Goal: Task Accomplishment & Management: Complete application form

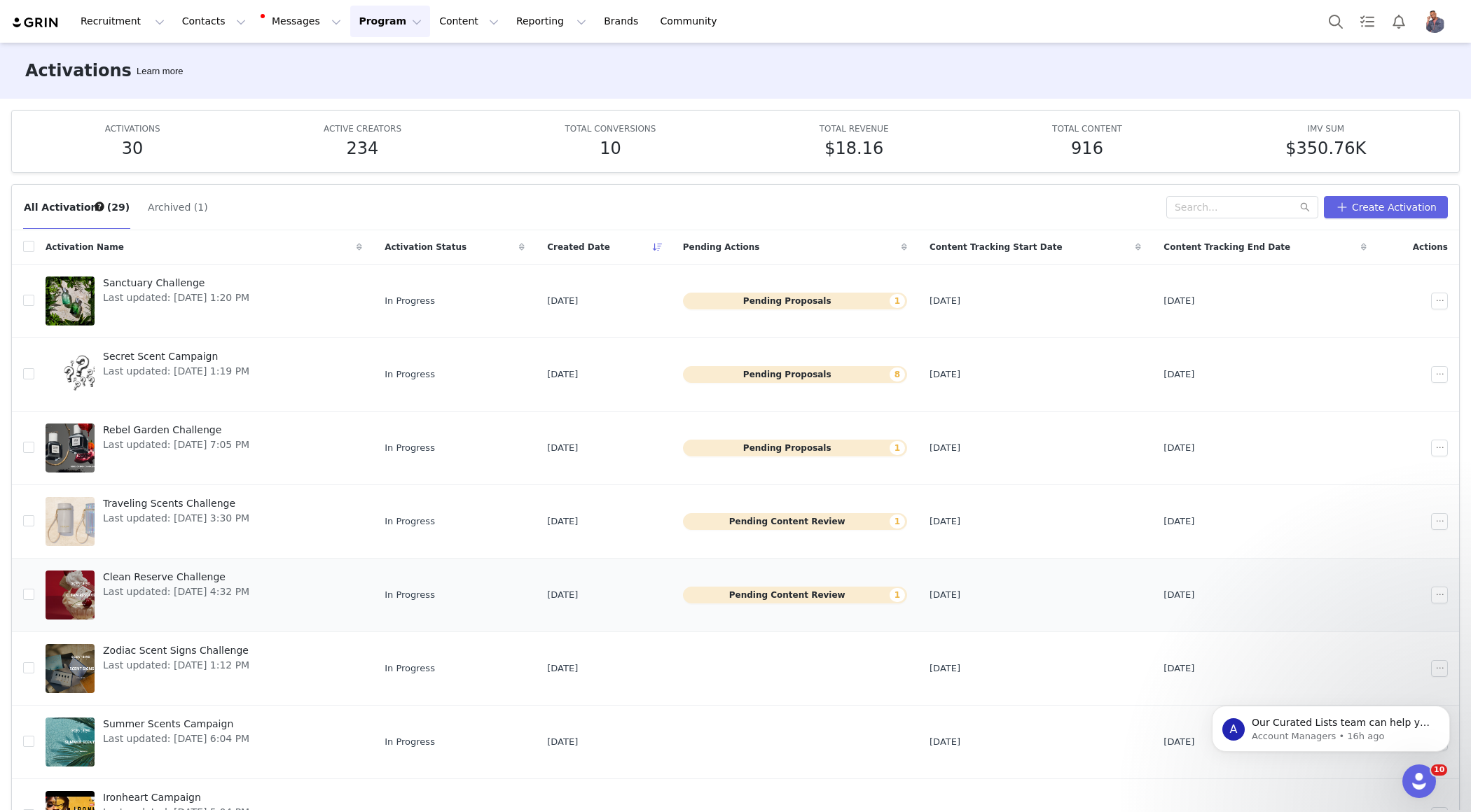
click at [831, 588] on button "Pending Content Review 1" at bounding box center [795, 595] width 224 height 17
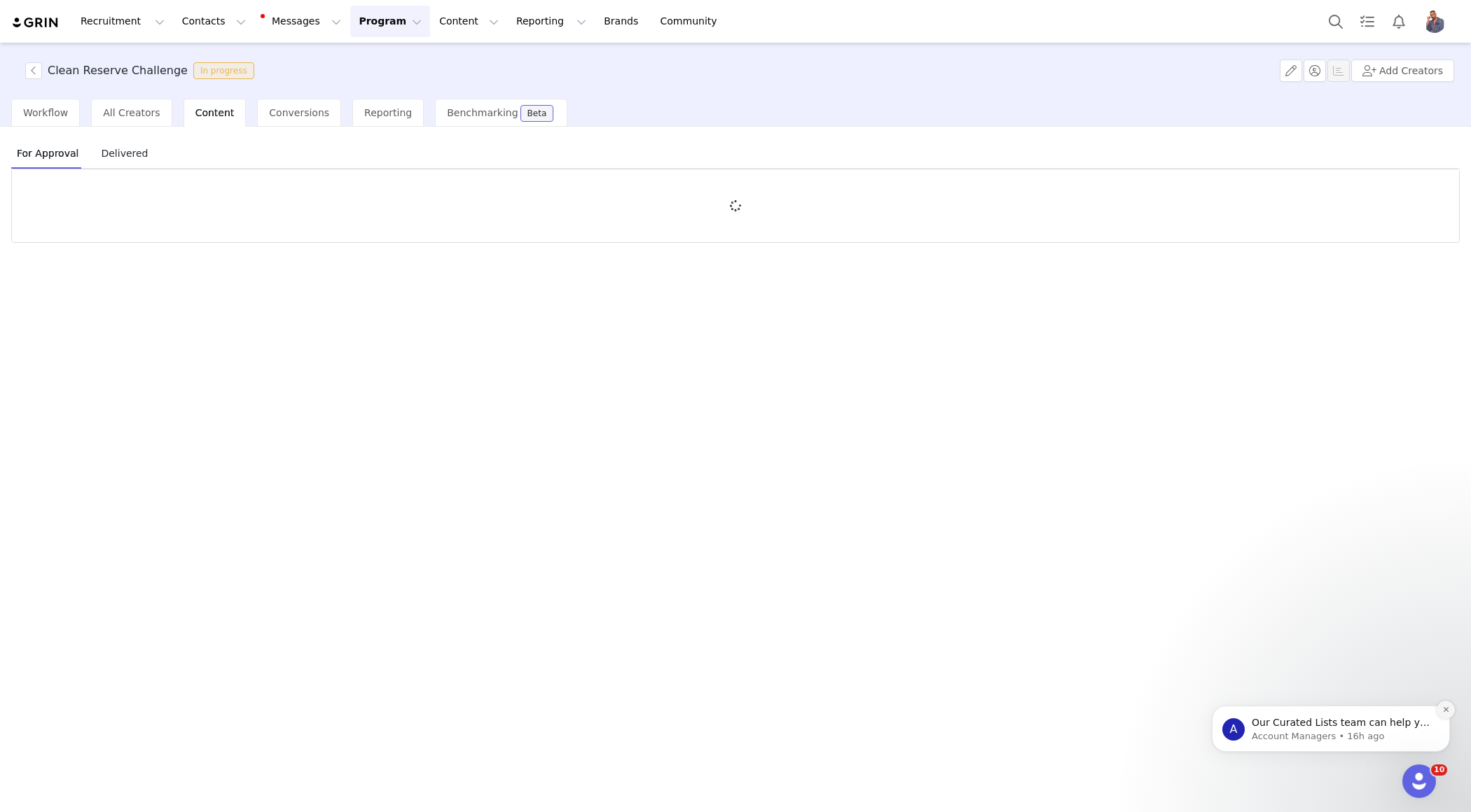
click at [1448, 708] on icon "Dismiss notification" at bounding box center [1446, 710] width 7 height 7
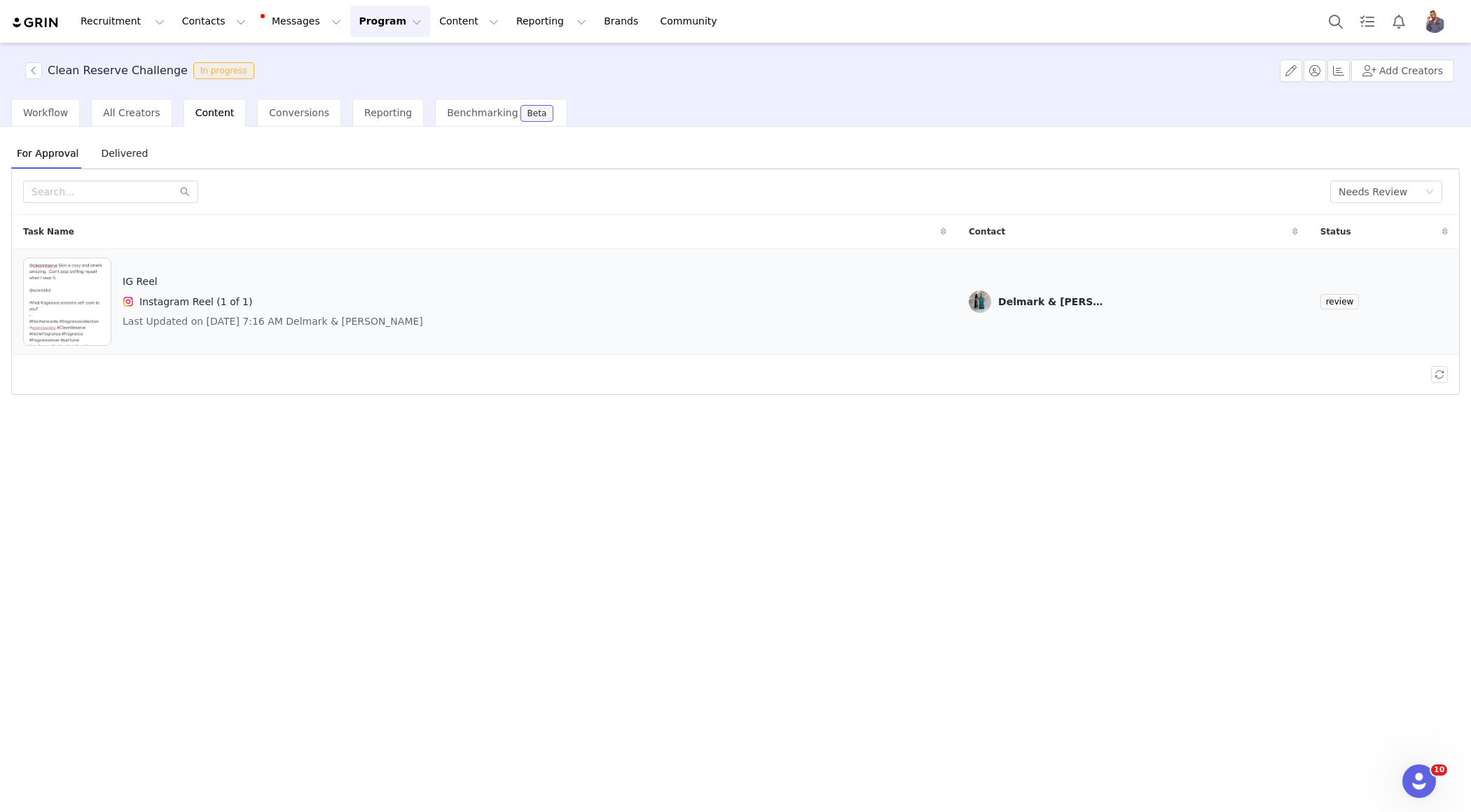
click at [774, 313] on div "IG Reel Instagram Reel (1 of 1) Last Updated on [DATE] 7:16 AM Delmark & [PERSO…" at bounding box center [484, 302] width 923 height 89
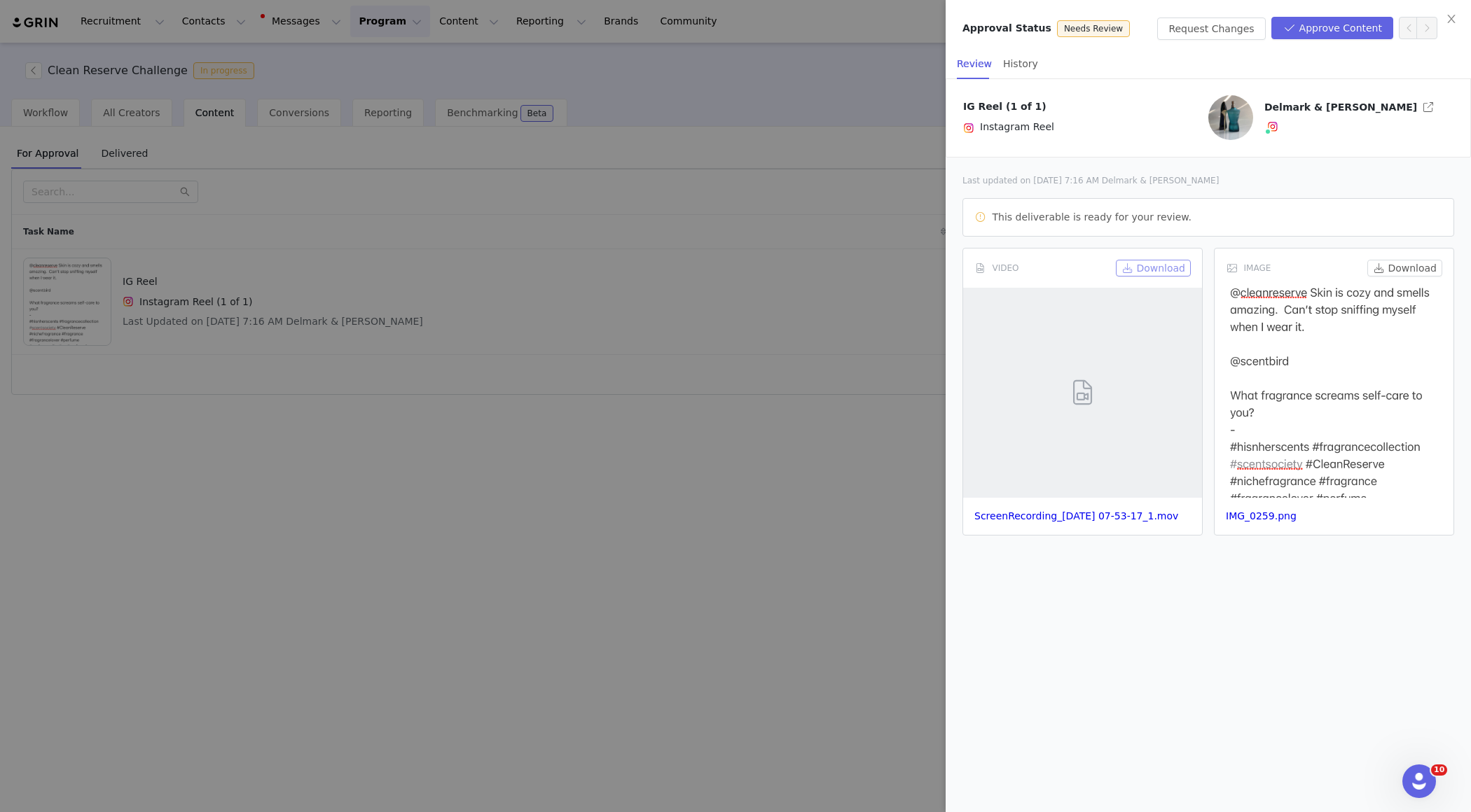
click at [1156, 269] on button "Download" at bounding box center [1153, 269] width 75 height 17
click at [788, 244] on div at bounding box center [736, 406] width 1471 height 812
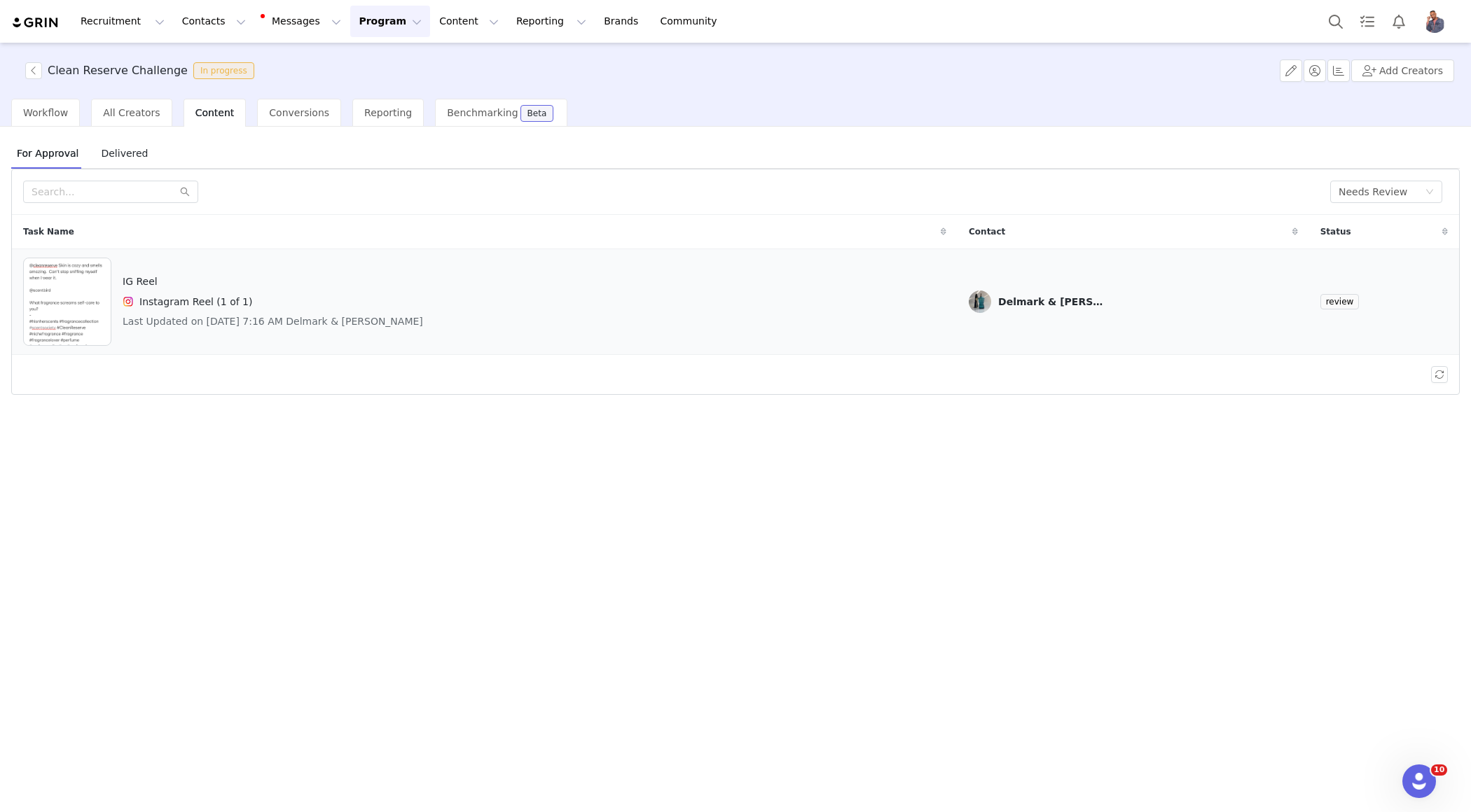
click at [825, 314] on div "IG Reel Instagram Reel (1 of 1) Last Updated on [DATE] 7:16 AM Delmark & [PERSO…" at bounding box center [484, 302] width 923 height 89
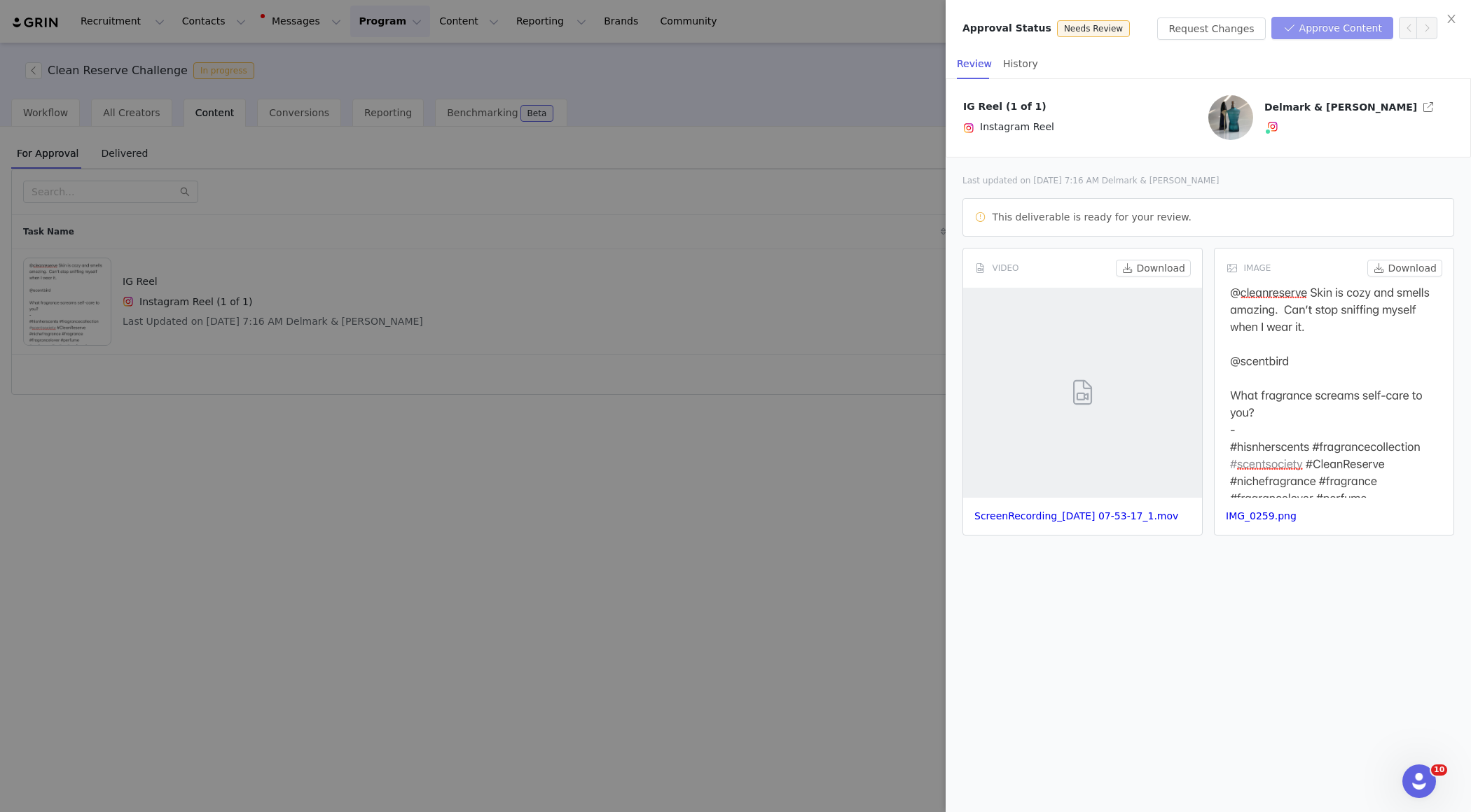
click at [1319, 33] on button "Approve Content" at bounding box center [1333, 28] width 122 height 22
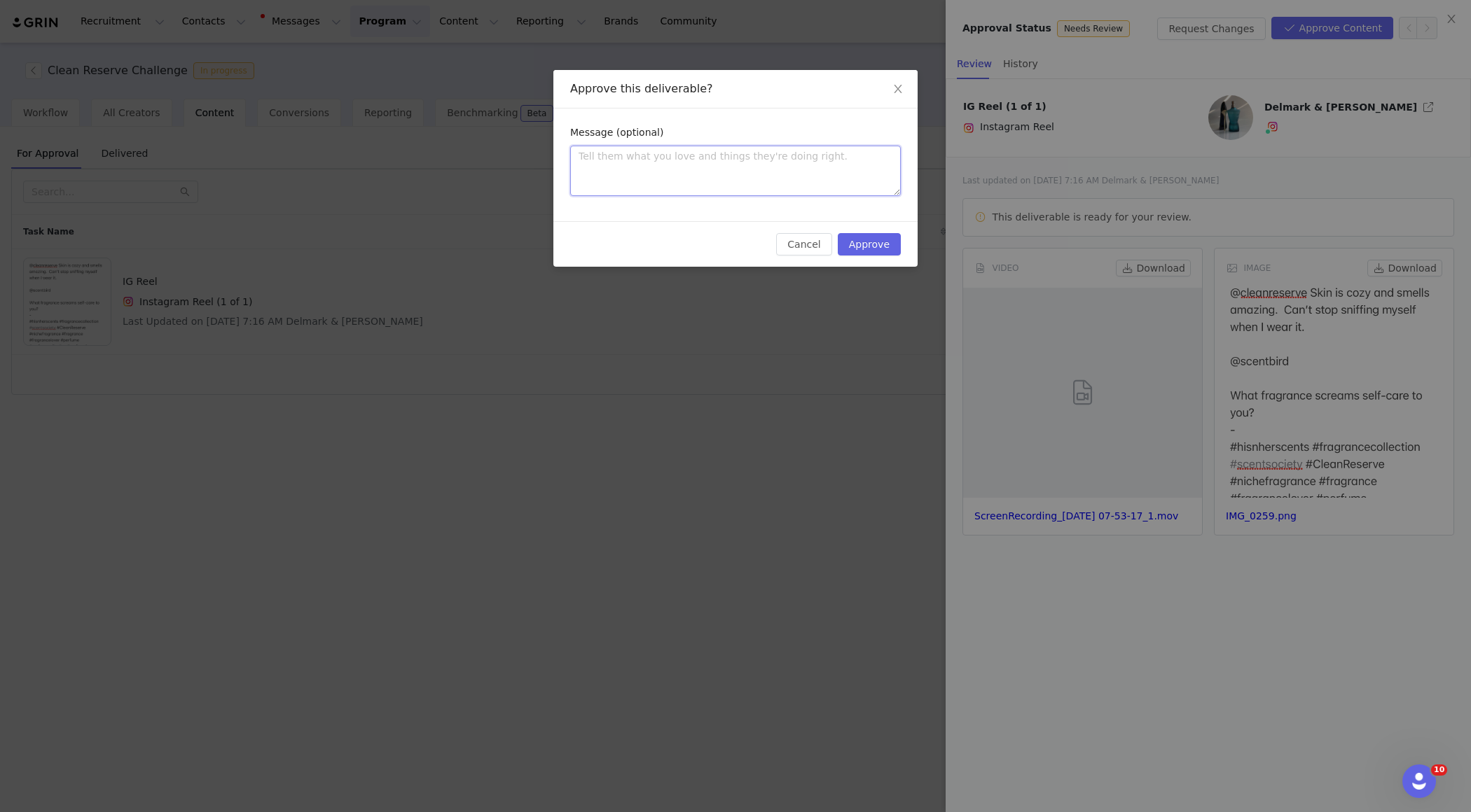
click at [795, 181] on textarea at bounding box center [736, 171] width 330 height 51
type textarea "a"
type textarea "ap"
type textarea "app"
type textarea "appr"
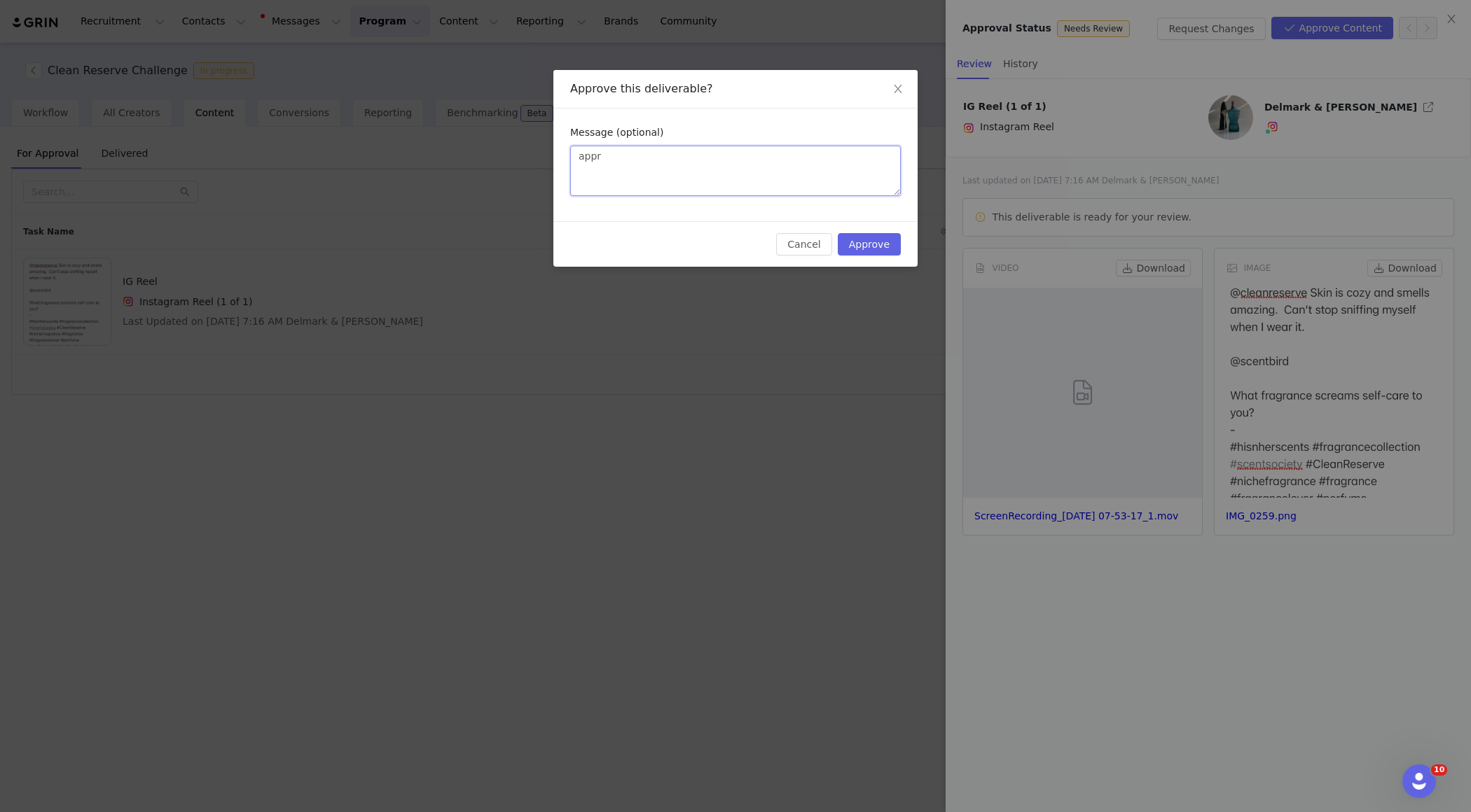
type textarea "appro"
type textarea "approv"
type textarea "approvi"
type textarea "approvin"
type textarea "approving"
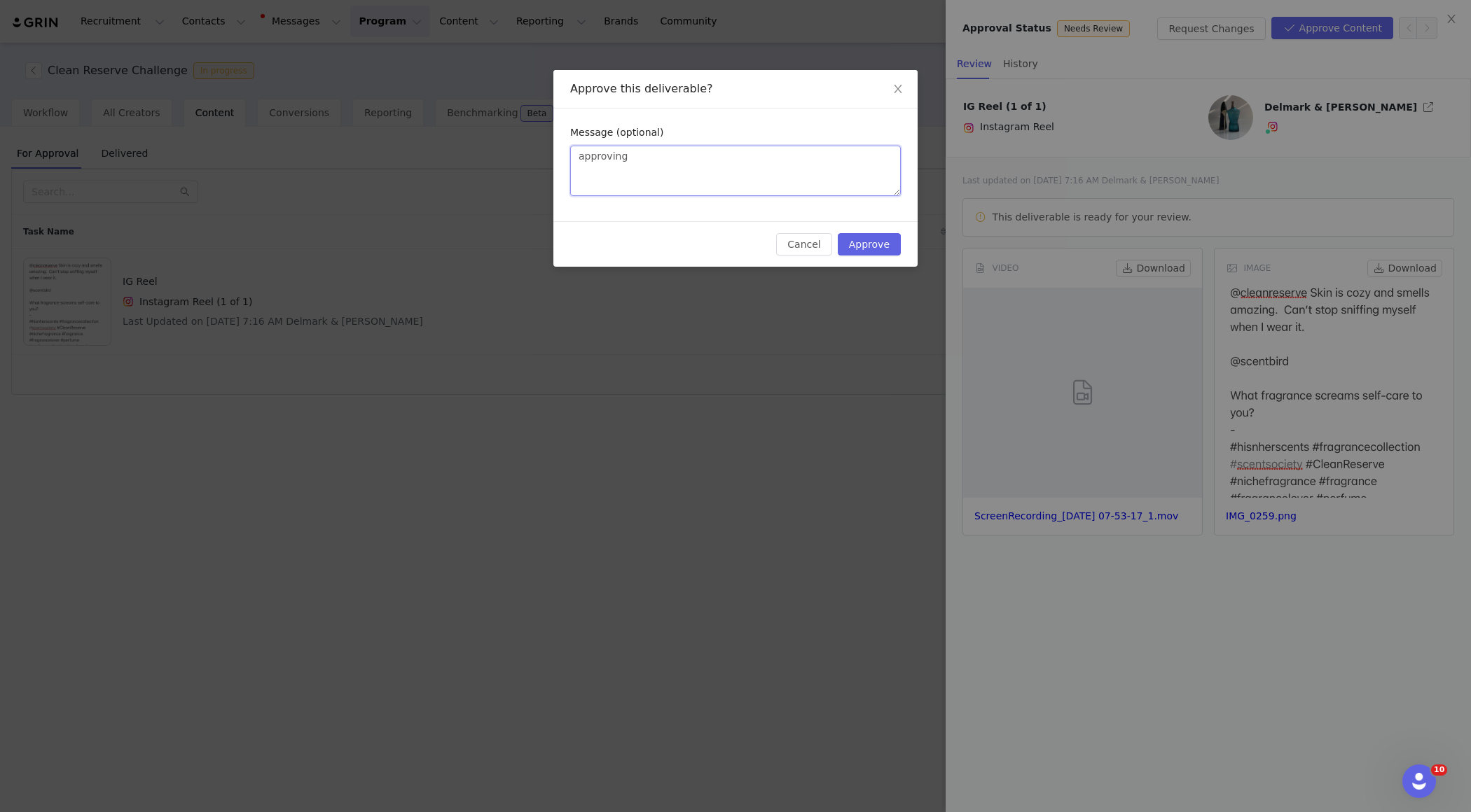
type textarea "approving"
type textarea "approving t"
type textarea "approving th"
type textarea "approving thi"
type textarea "approving this"
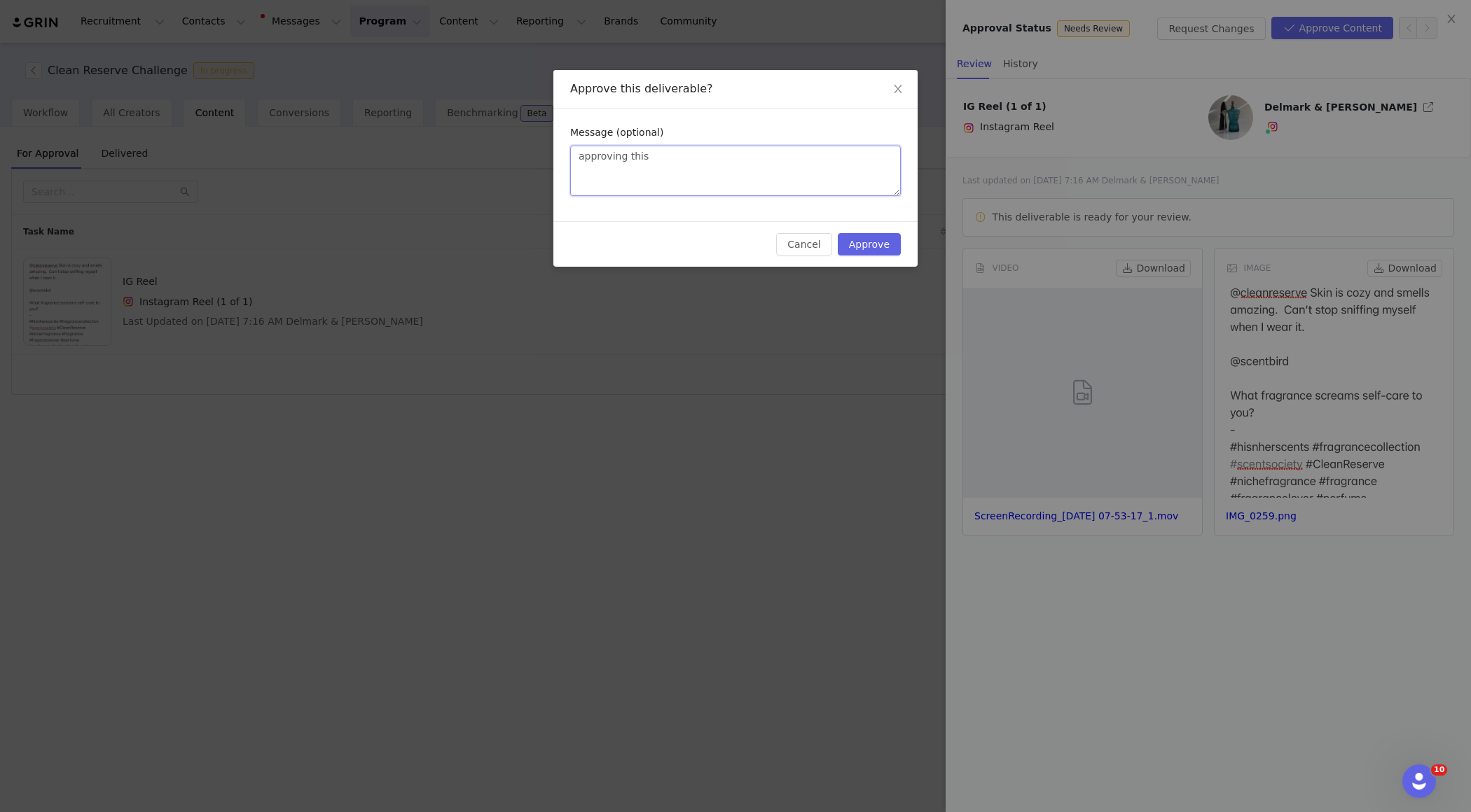
type textarea "approving this"
type textarea "approving this b"
type textarea "approving this bu"
type textarea "approving this but"
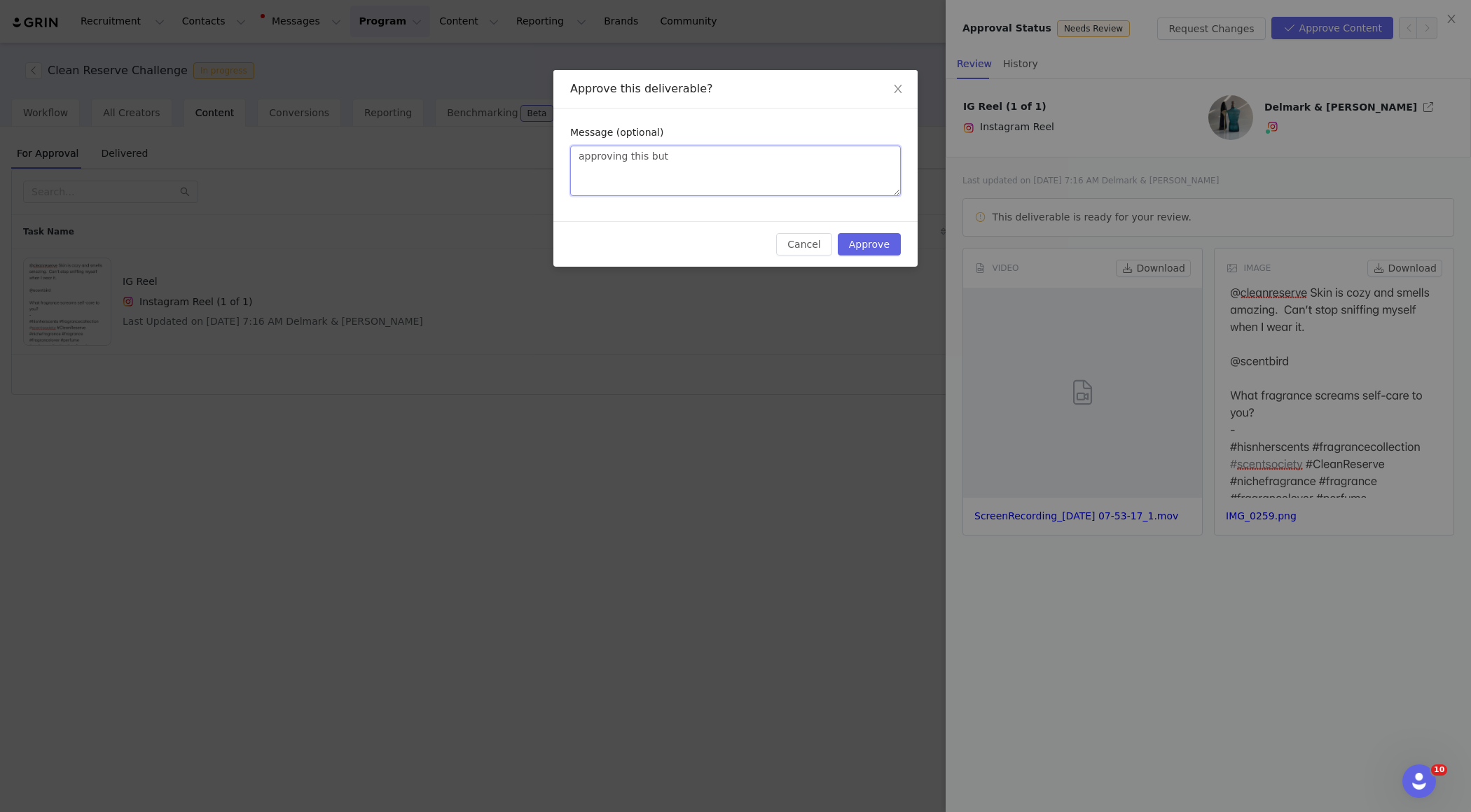
type textarea "approving this but w"
type textarea "approving this but wh"
type textarea "approving this but wha"
type textarea "approving this but what"
type textarea "approving this but wha"
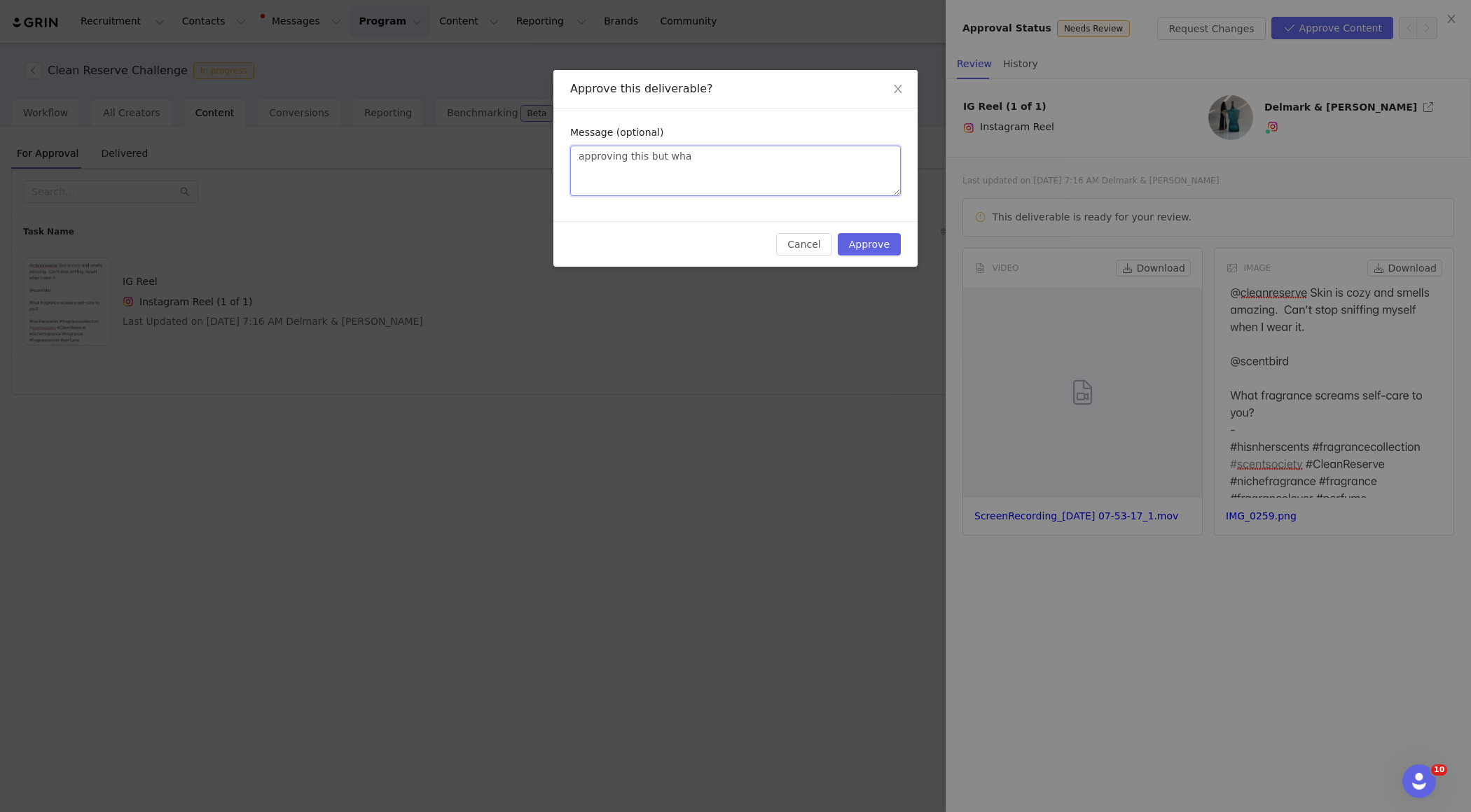
type textarea "approving this but wh"
type textarea "approving this but w"
type textarea "approving this but wo"
type textarea "approving this but [PERSON_NAME]"
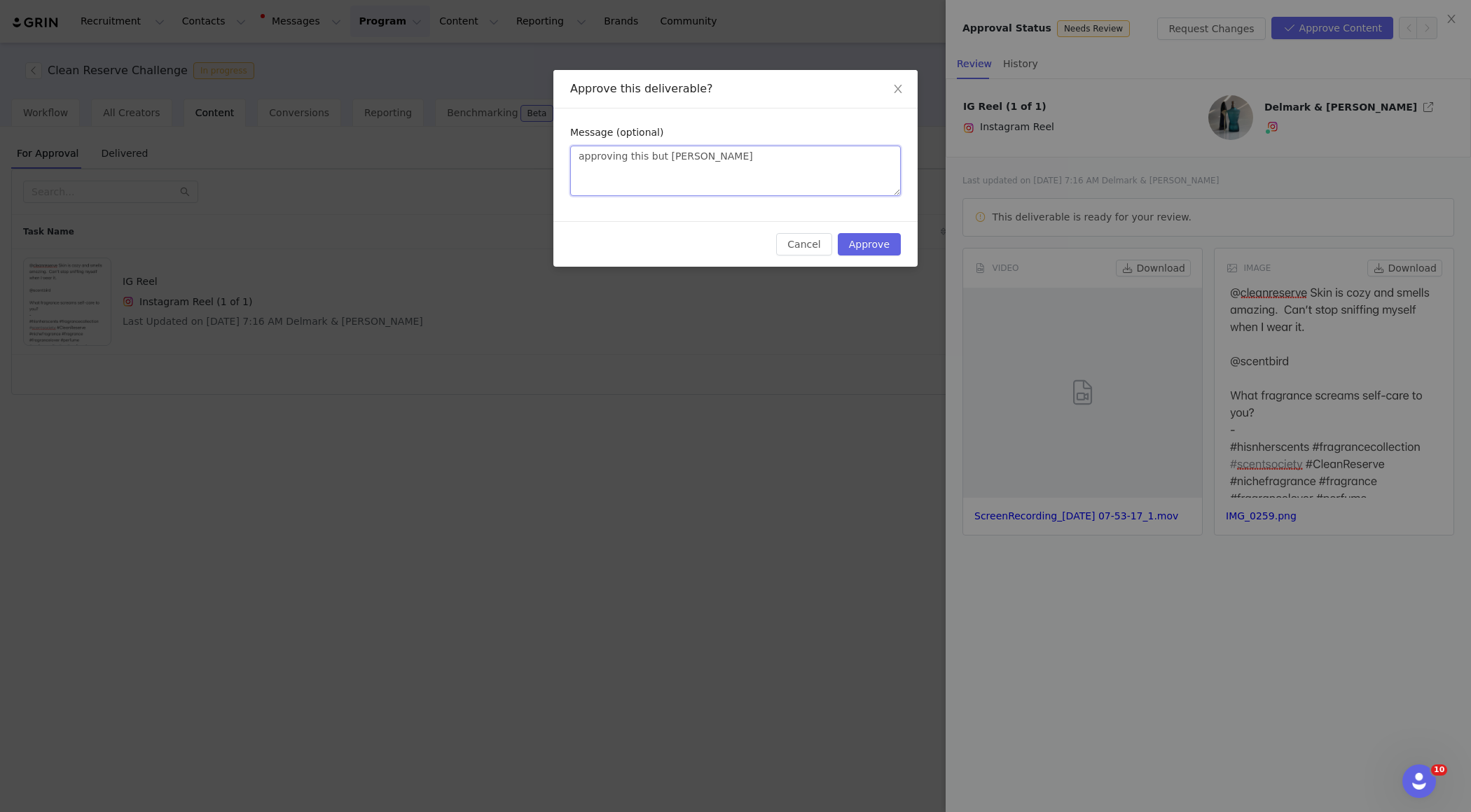
type textarea "approving this but would"
type textarea "approving this but would l"
type textarea "approving this but would lo"
type textarea "approving this but would lov"
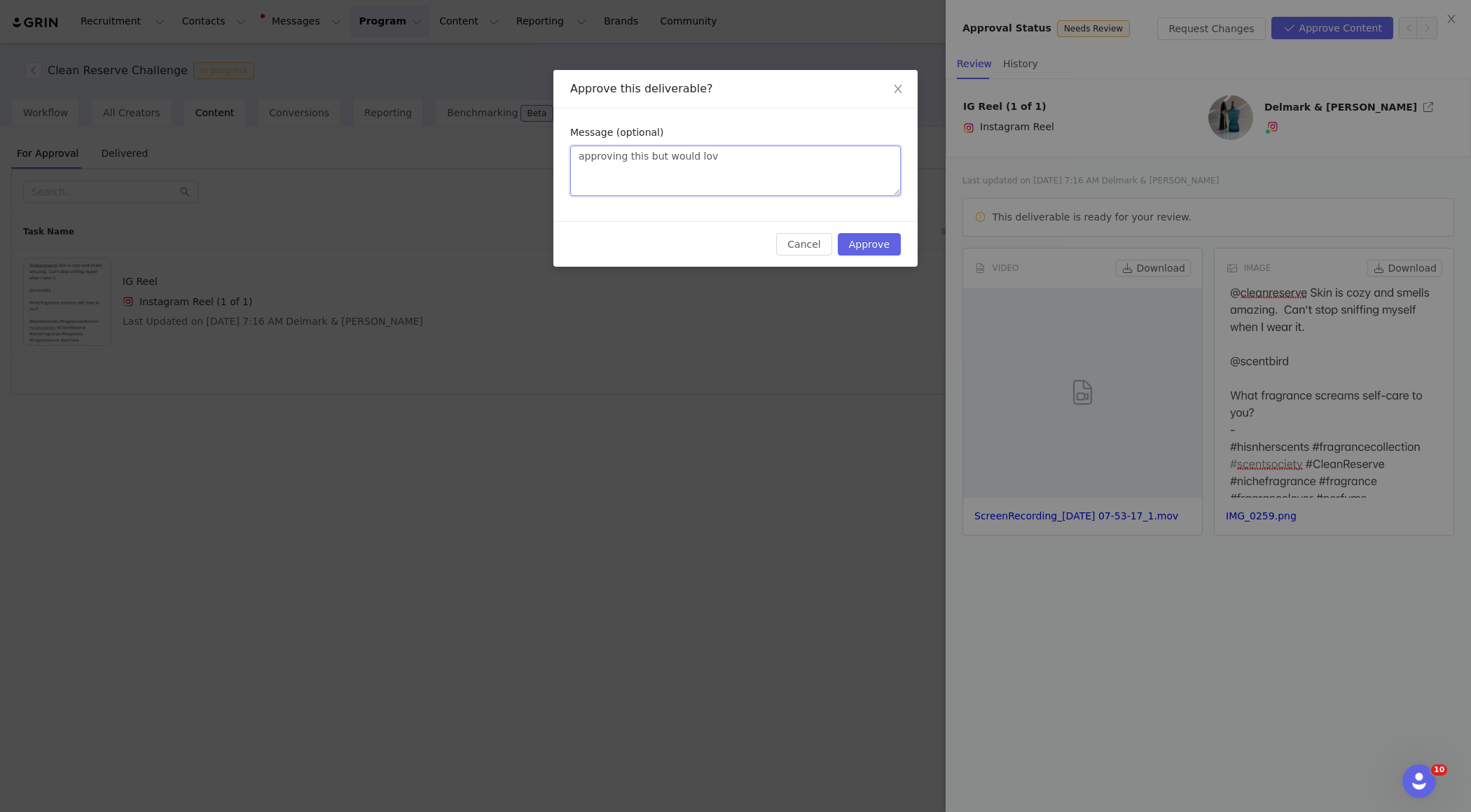
type textarea "approving this but would love"
click at [661, 161] on textarea "approving this but would love" at bounding box center [736, 171] width 330 height 51
drag, startPoint x: 740, startPoint y: 152, endPoint x: 550, endPoint y: 149, distance: 190.0
click at [550, 149] on div "Approve this deliverable? Message (optional) approving this but would love Canc…" at bounding box center [736, 406] width 1471 height 812
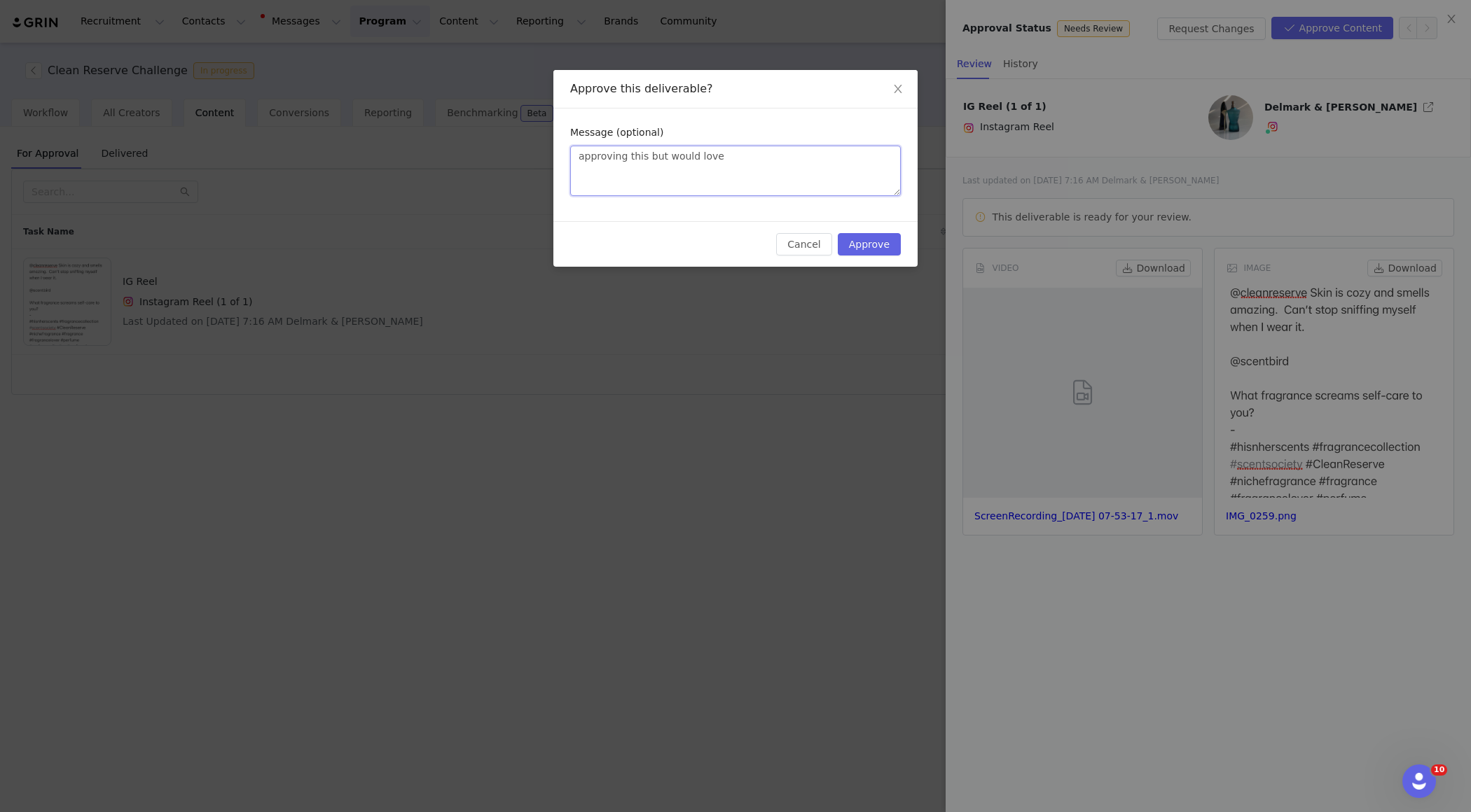
paste textarea "your content is approved! 🙌 That said, I’d love to see you bring a little more …"
type textarea "your content is approved! 🙌 That said, I’d love to see you bring a little more …"
drag, startPoint x: 895, startPoint y: 190, endPoint x: 934, endPoint y: 347, distance: 161.8
click at [934, 347] on div "Approve this deliverable? Message (optional) your content is approved! 🙌 That s…" at bounding box center [736, 406] width 1471 height 812
drag, startPoint x: 896, startPoint y: 191, endPoint x: 909, endPoint y: 278, distance: 88.0
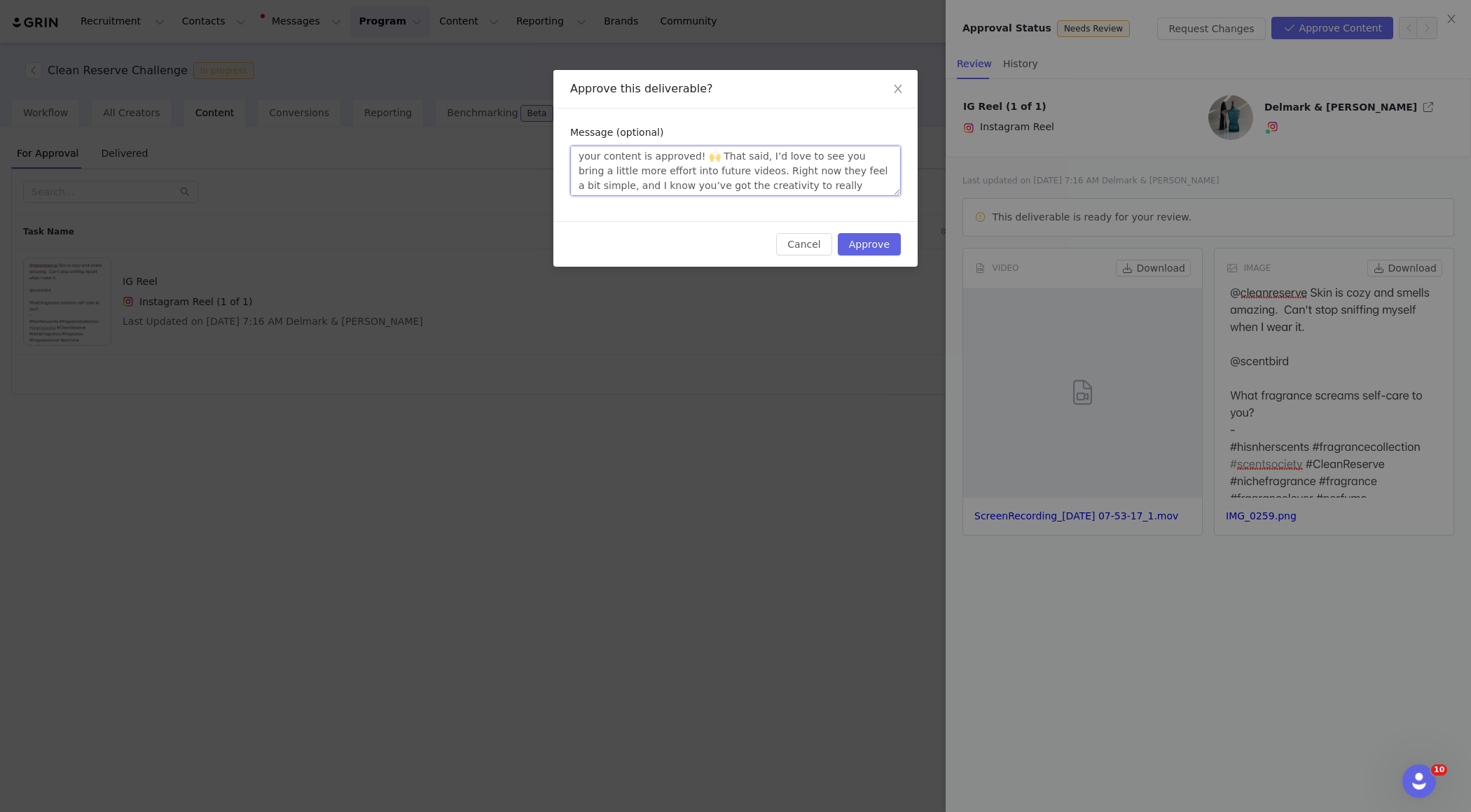
click at [909, 278] on div "Approve this deliverable? Message (optional) your content is approved! 🙌 That s…" at bounding box center [736, 406] width 1471 height 812
click at [899, 197] on div "your content is approved! 🙌 That said, I’d love to see you bring a little more …" at bounding box center [736, 173] width 330 height 54
drag, startPoint x: 895, startPoint y: 185, endPoint x: 914, endPoint y: 310, distance: 126.4
click at [914, 310] on div "Approve this deliverable? Message (optional) your content is approved! 🙌 That s…" at bounding box center [736, 406] width 1471 height 812
click at [603, 172] on textarea "your content is approved! 🙌 That said, I’d love to see you bring a little more …" at bounding box center [736, 171] width 330 height 51
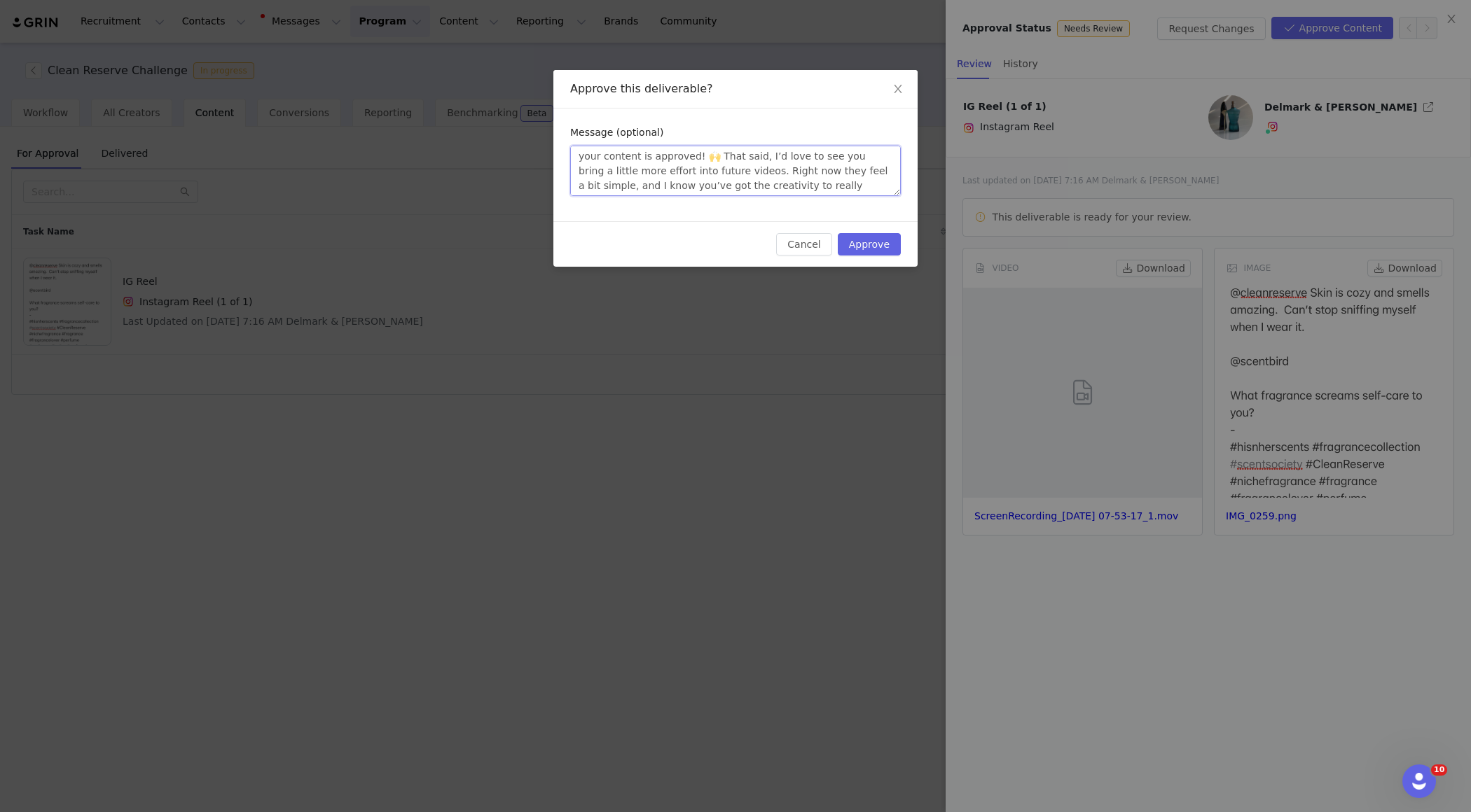
type textarea "your content is approved! 🙌 That said, I’d love to see you bring a littlemore e…"
type textarea "your content is approved! 🙌 That said, I’d love to see you bring a littlmore ef…"
type textarea "your content is approved! 🙌 That said, I’d love to see you bring a littmore eff…"
type textarea "your content is approved! 🙌 That said, I’d love to see you bring a litmore effo…"
type textarea "your content is approved! 🙌 That said, I’d love to see you bring a limore effor…"
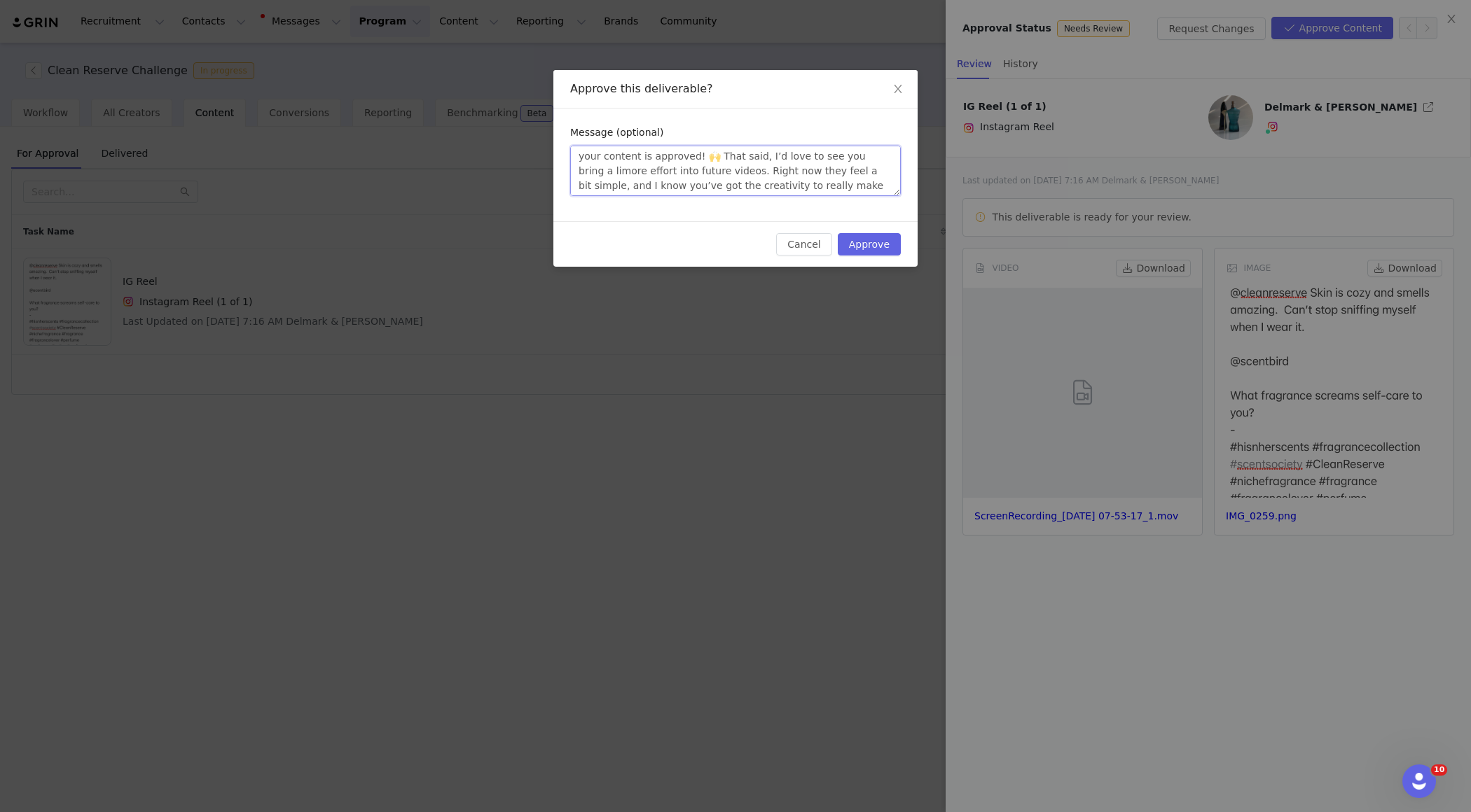
type textarea "your content is approved! 🙌 That said, I’d love to see you bring a lmore effort…"
type textarea "your content is approved! 🙌 That said, I’d love to see you bring a more effort …"
type textarea "your content is approved! 🙌 That said, I’d love to see you bring amore effort i…"
type textarea "your content is approved! 🙌 That said, I’d love to see you bring more effort in…"
drag, startPoint x: 602, startPoint y: 170, endPoint x: 571, endPoint y: 170, distance: 31.0
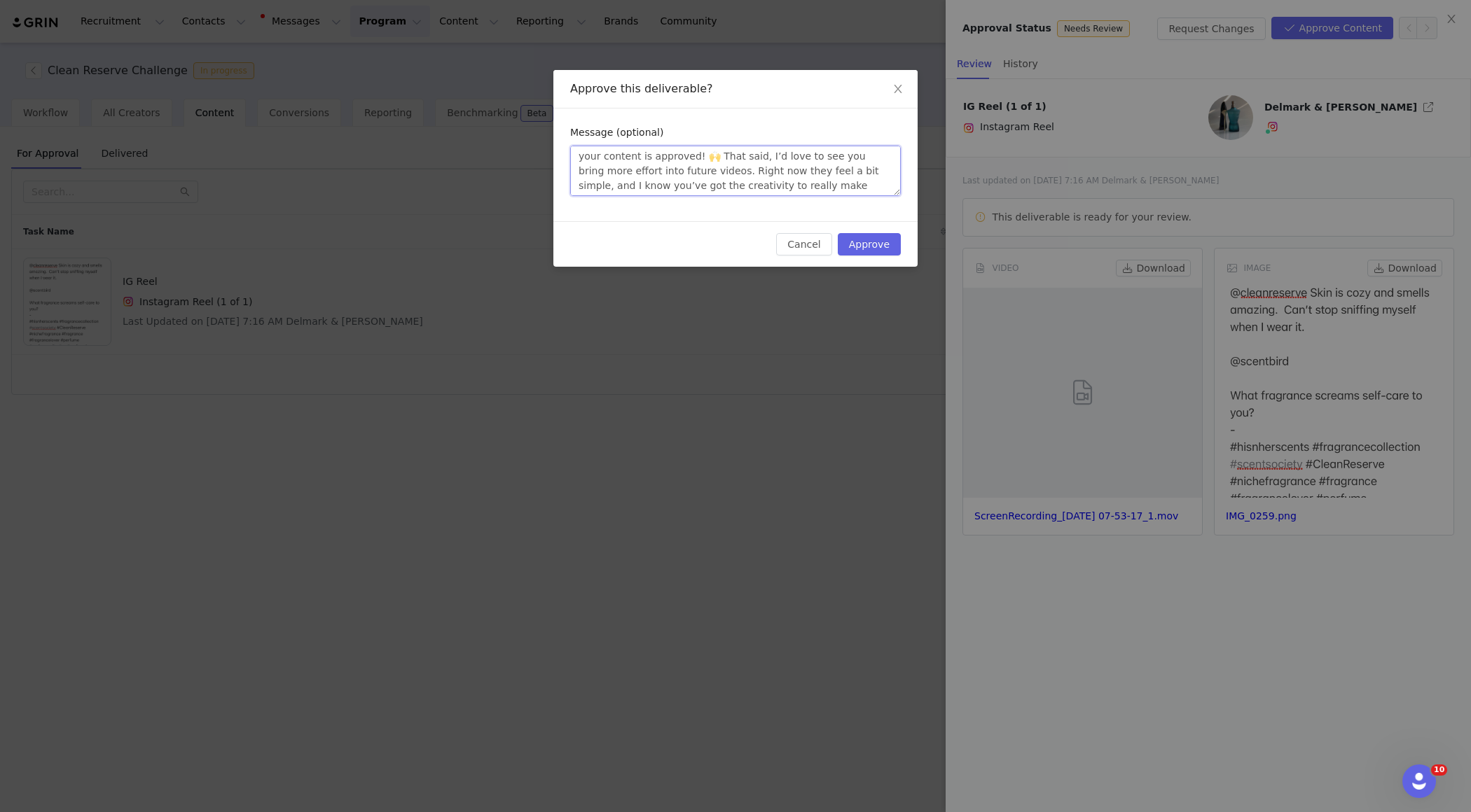
click at [571, 170] on textarea "your content is approved! 🙌 That said, I’d love to see you bring more effort in…" at bounding box center [736, 171] width 330 height 51
drag, startPoint x: 690, startPoint y: 169, endPoint x: 809, endPoint y: 186, distance: 120.2
click at [809, 186] on textarea "your content is approved! 🙌 That said, I’d love to see you bring more effort in…" at bounding box center [736, 171] width 330 height 51
type textarea "your content is approved! 🙌 That said, I’d love to see you bring more effort in…"
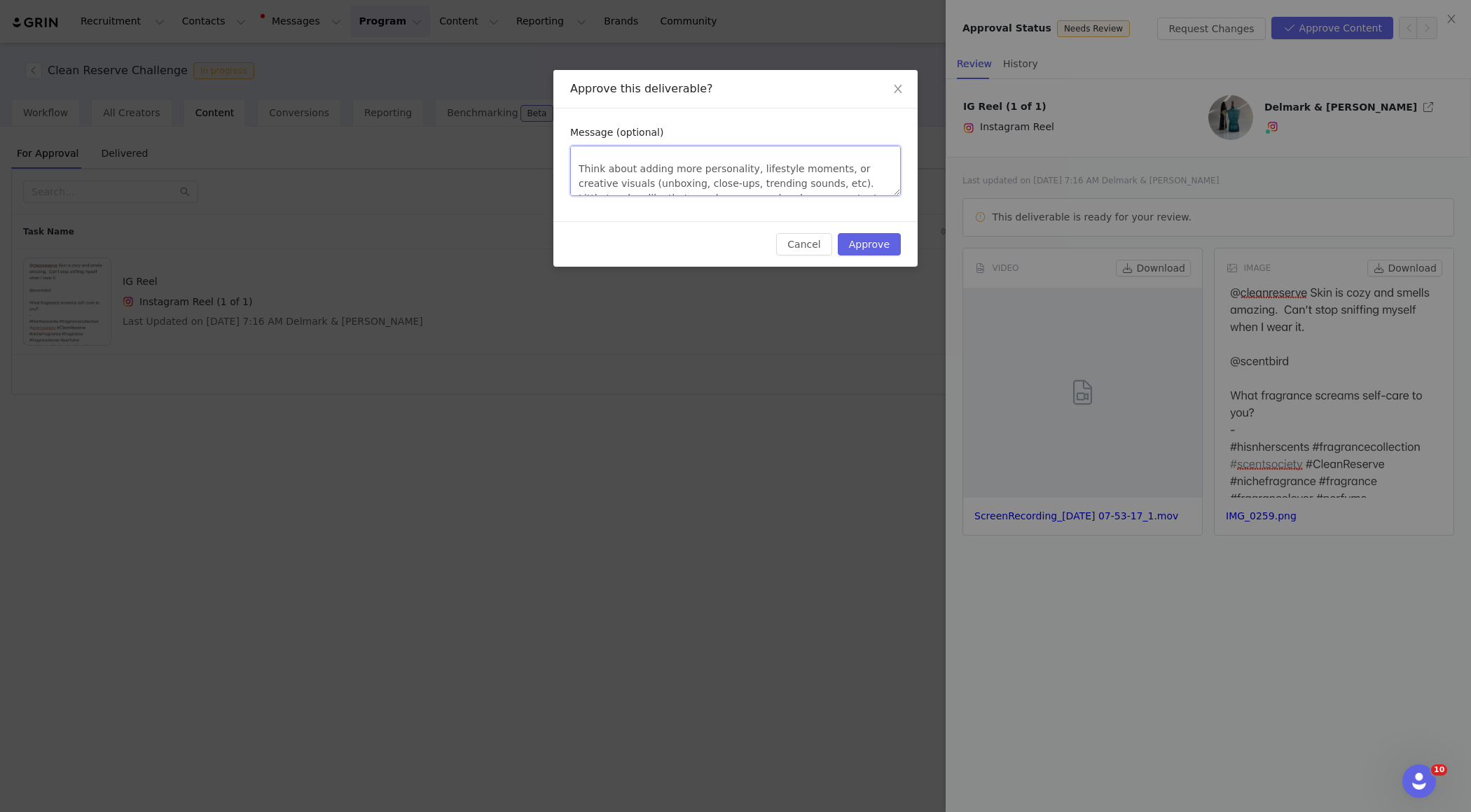
drag, startPoint x: 899, startPoint y: 188, endPoint x: 908, endPoint y: 294, distance: 106.4
click at [908, 294] on div "Approve this deliverable? Message (optional) your content is approved! 🙌 That s…" at bounding box center [736, 406] width 1471 height 812
drag, startPoint x: 895, startPoint y: 193, endPoint x: 807, endPoint y: 225, distance: 93.6
click at [807, 225] on div "Approve this deliverable? Message (optional) your content is approved! 🙌 That s…" at bounding box center [736, 168] width 365 height 197
drag, startPoint x: 578, startPoint y: 170, endPoint x: 667, endPoint y: 171, distance: 89.0
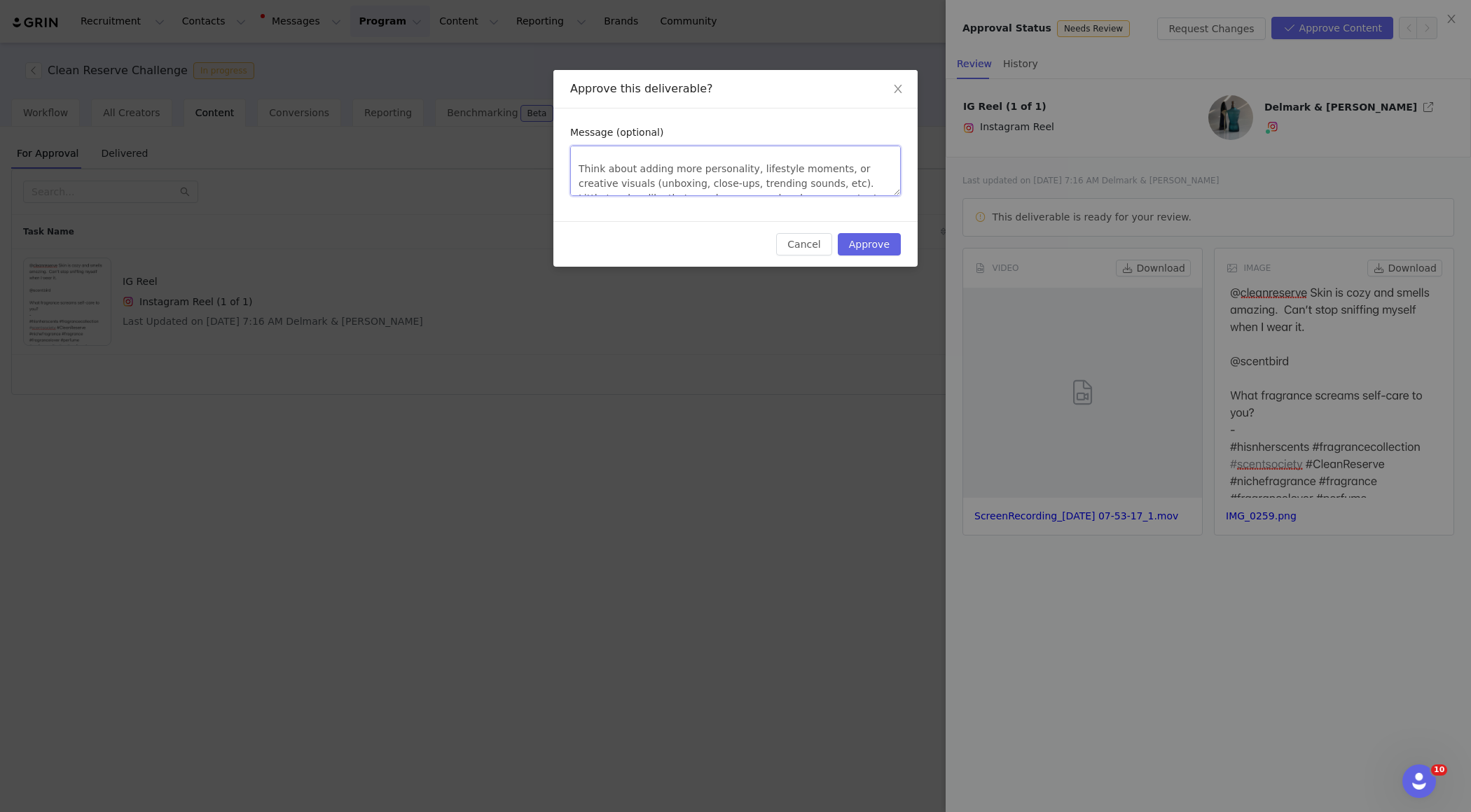
click at [667, 171] on textarea "your content is approved! 🙌 That said, I’d love to see you bring more effort in…" at bounding box center [736, 171] width 330 height 51
type textarea "your content is approved! 🙌 That said, I’d love to see you bring more effort in…"
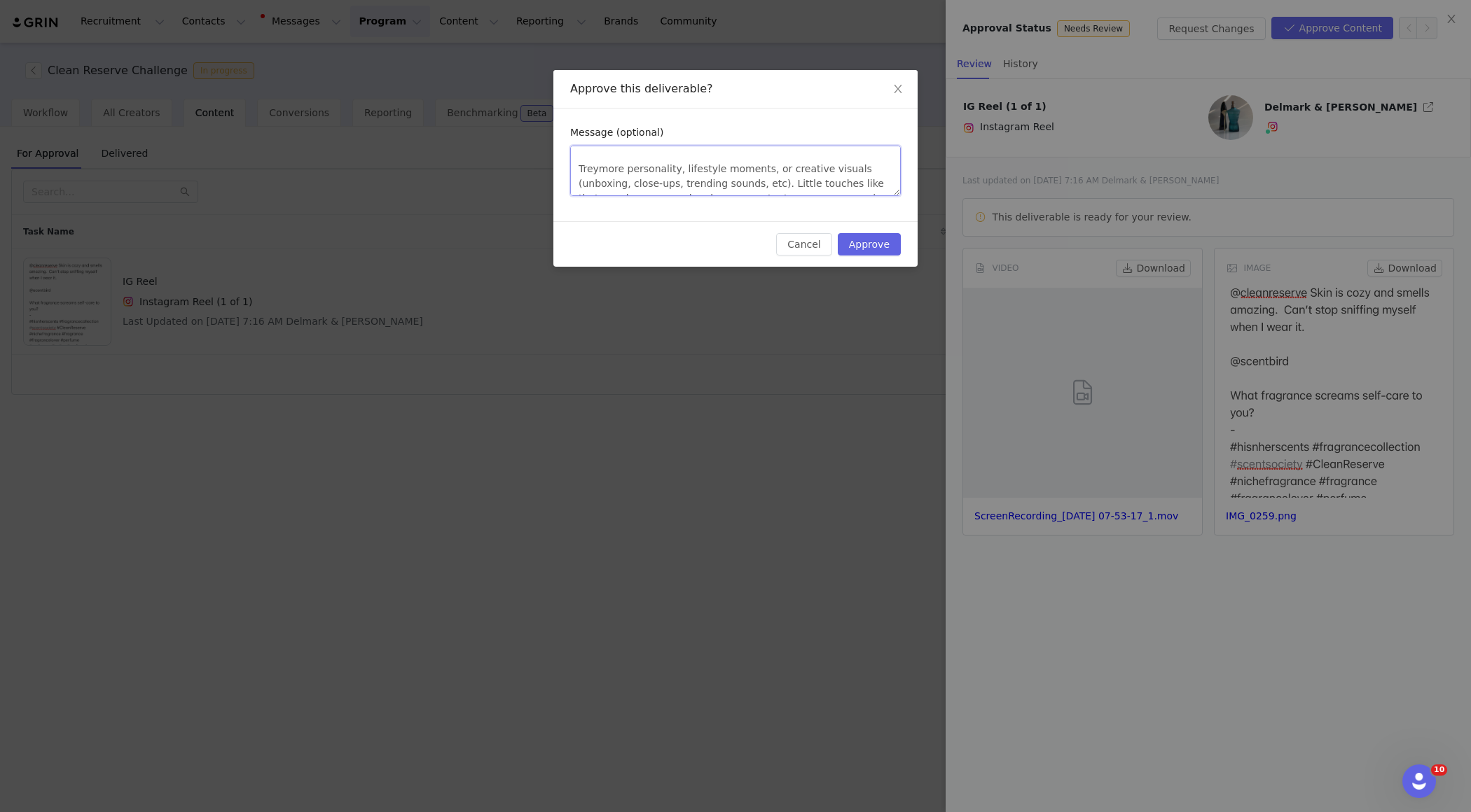
type textarea "your content is approved! 🙌 That said, I’d love to see you bring more effort in…"
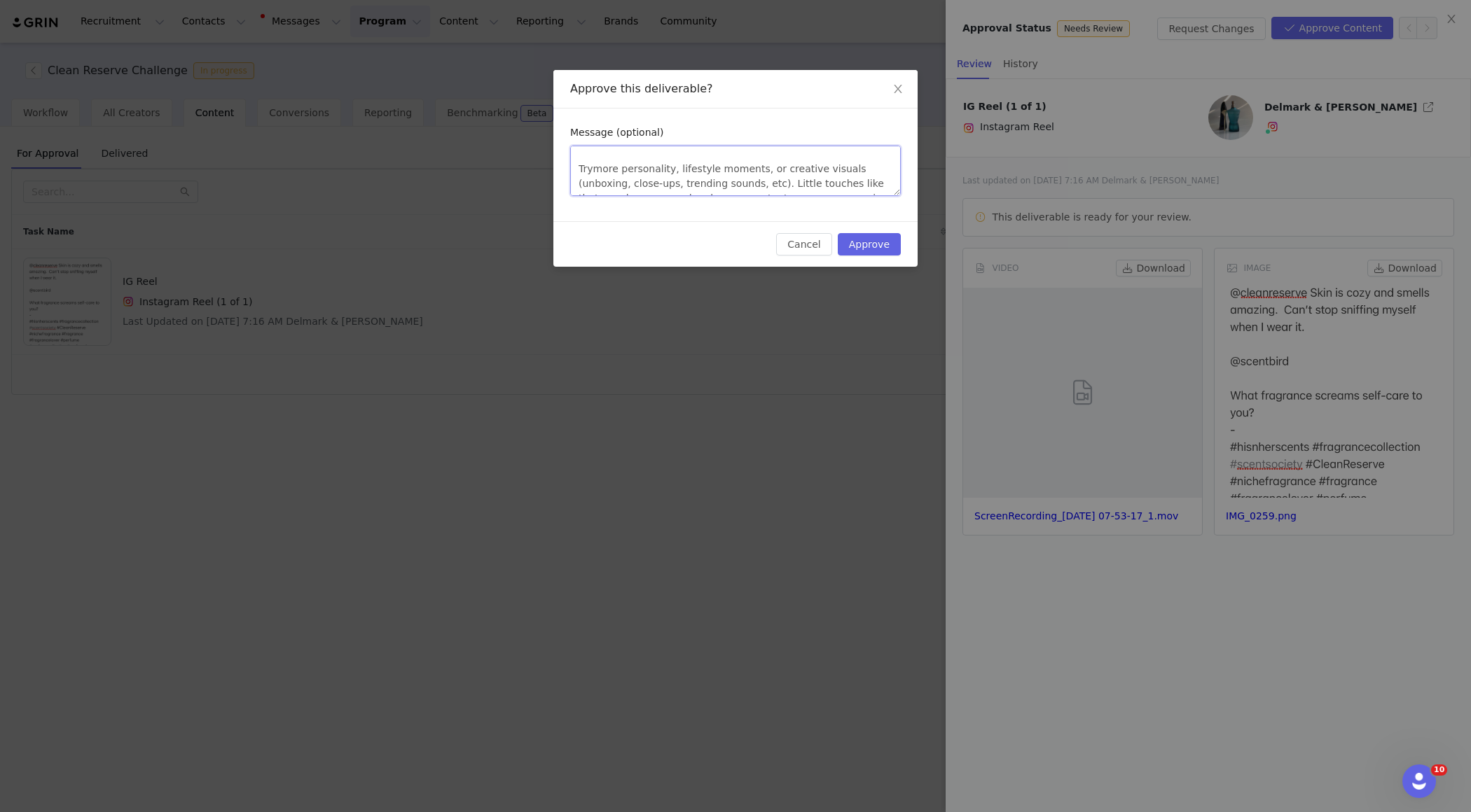
type textarea "your content is approved! 🙌 That said, I’d love to see you bring more effort in…"
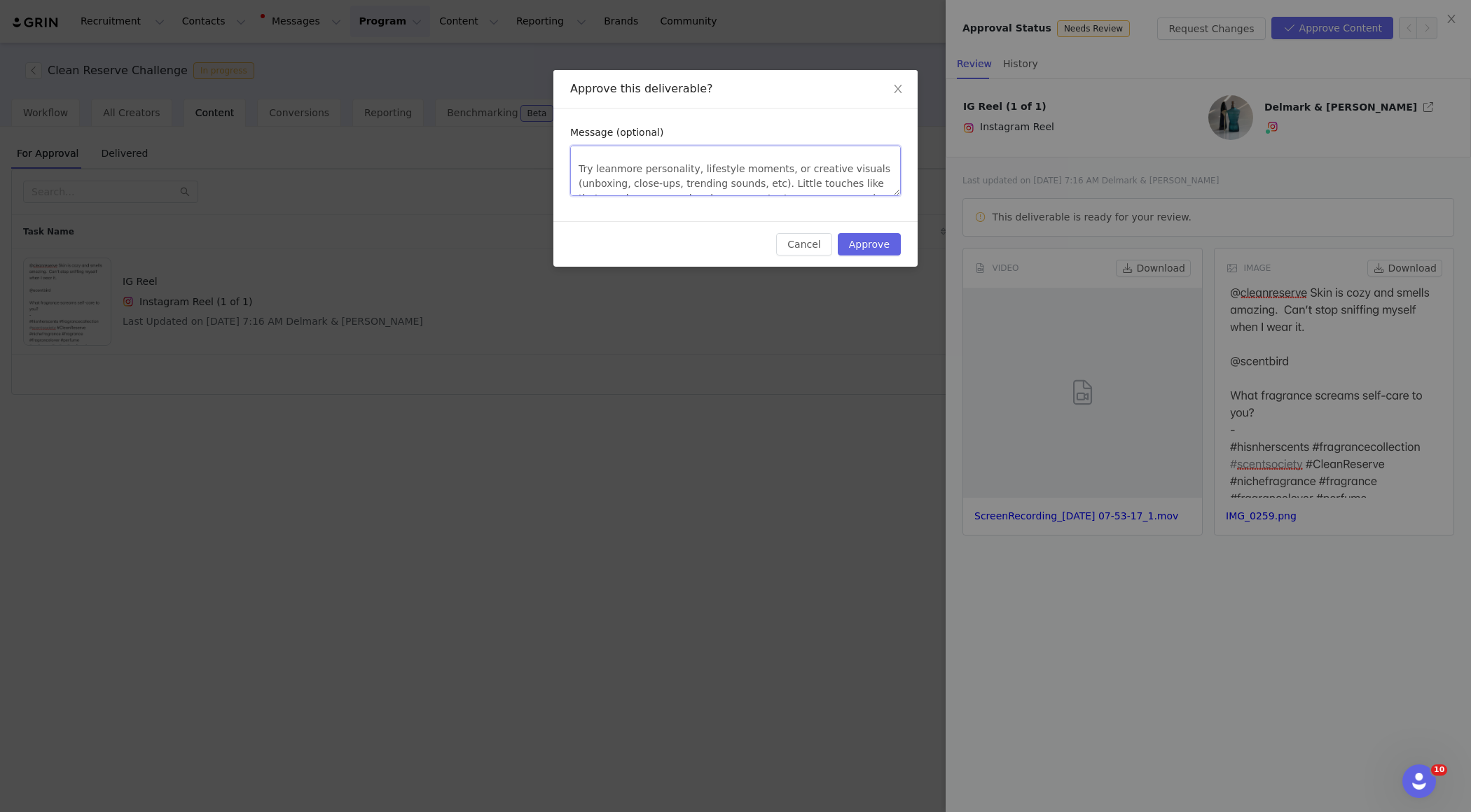
type textarea "your content is approved! 🙌 That said, I’d love to see you bring more effort in…"
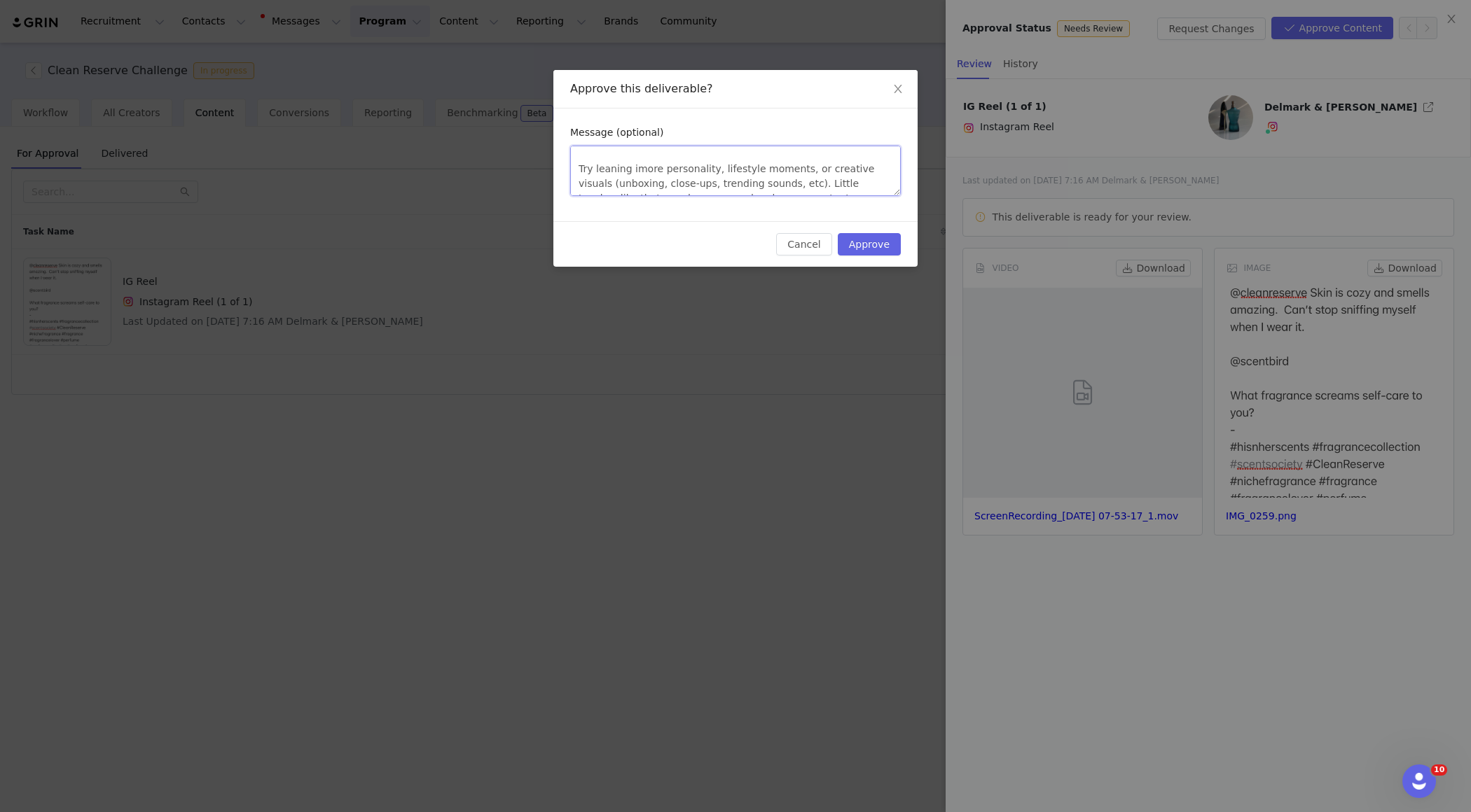
type textarea "your content is approved! 🙌 That said, I’d love to see you bring more effort in…"
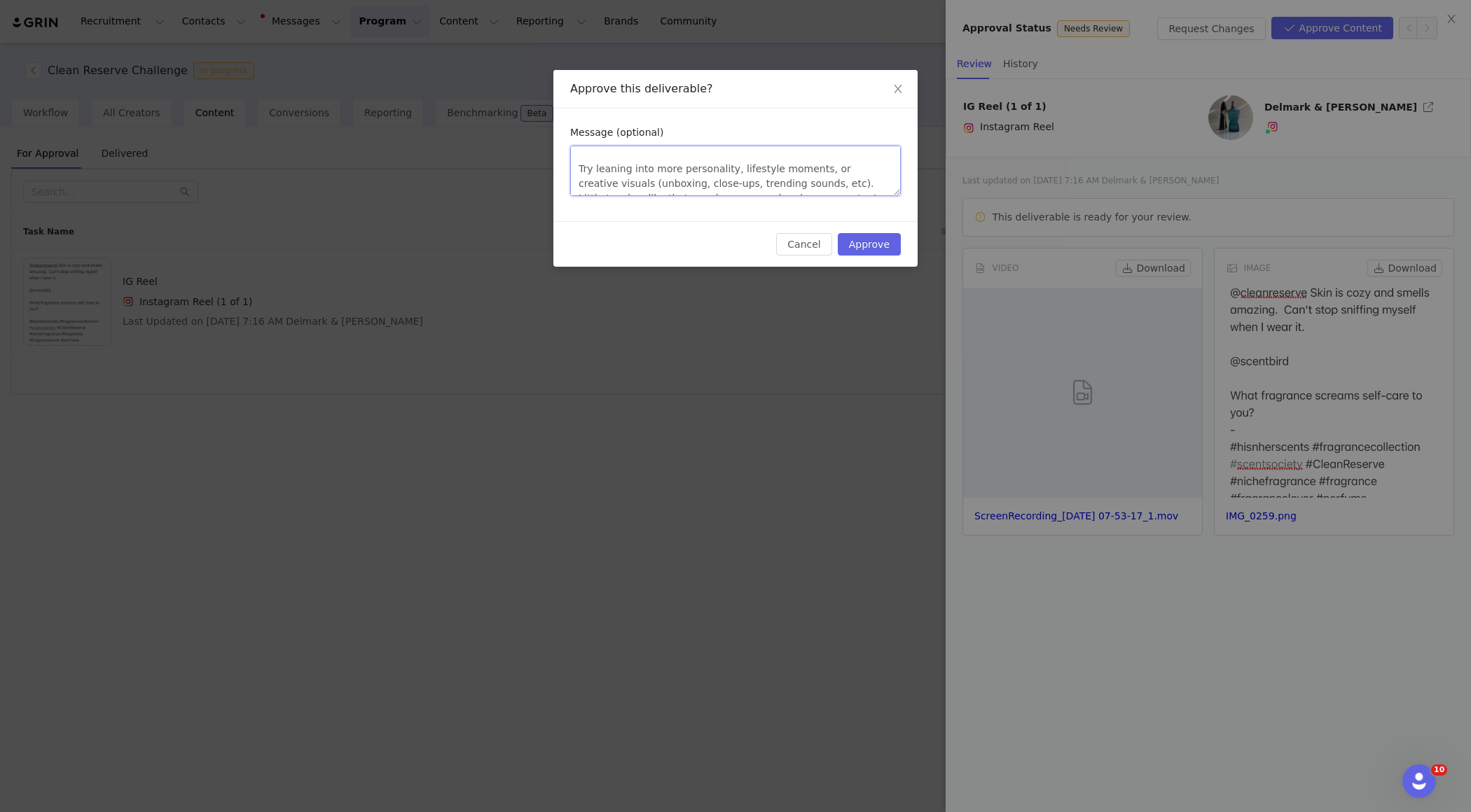
drag, startPoint x: 896, startPoint y: 187, endPoint x: 906, endPoint y: 329, distance: 142.4
click at [907, 330] on div "Approve this deliverable? Message (optional) your content is approved! 🙌 That s…" at bounding box center [736, 406] width 1471 height 812
type textarea "v"
type textarea "vi"
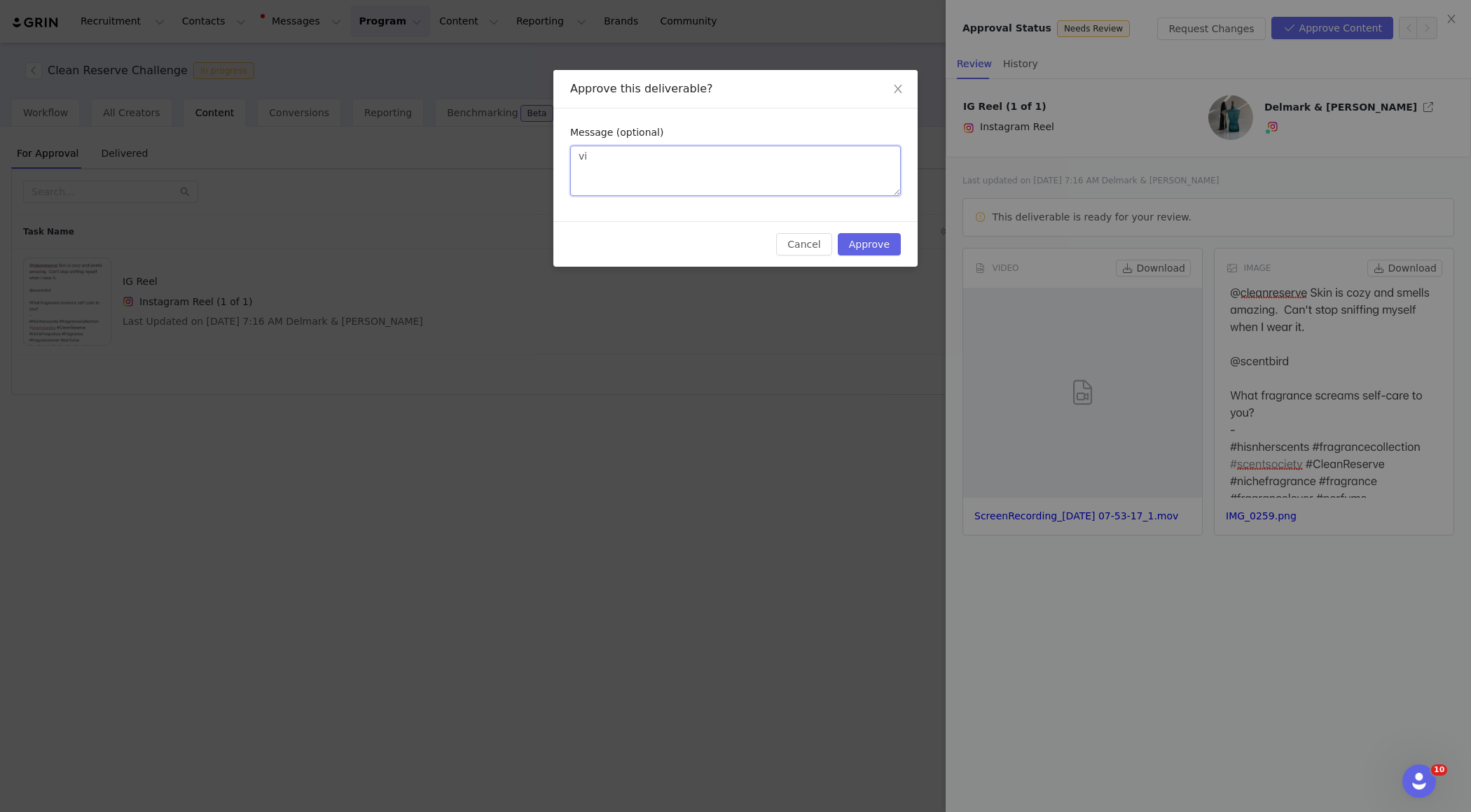
type textarea "vid"
type textarea "vide"
type textarea "video"
type textarea "video i"
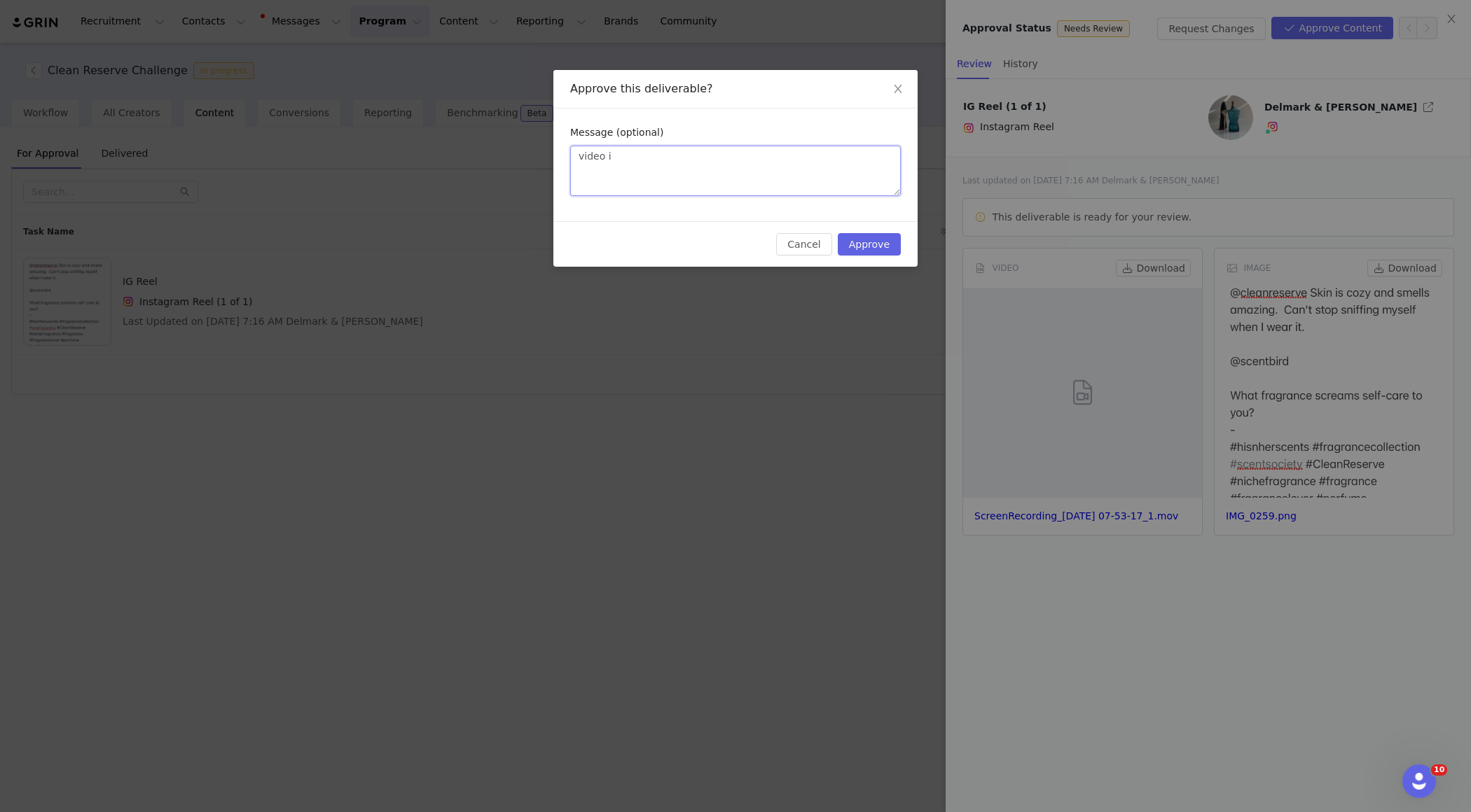
type textarea "video is"
type textarea "video is a"
type textarea "video is ap"
type textarea "video is app"
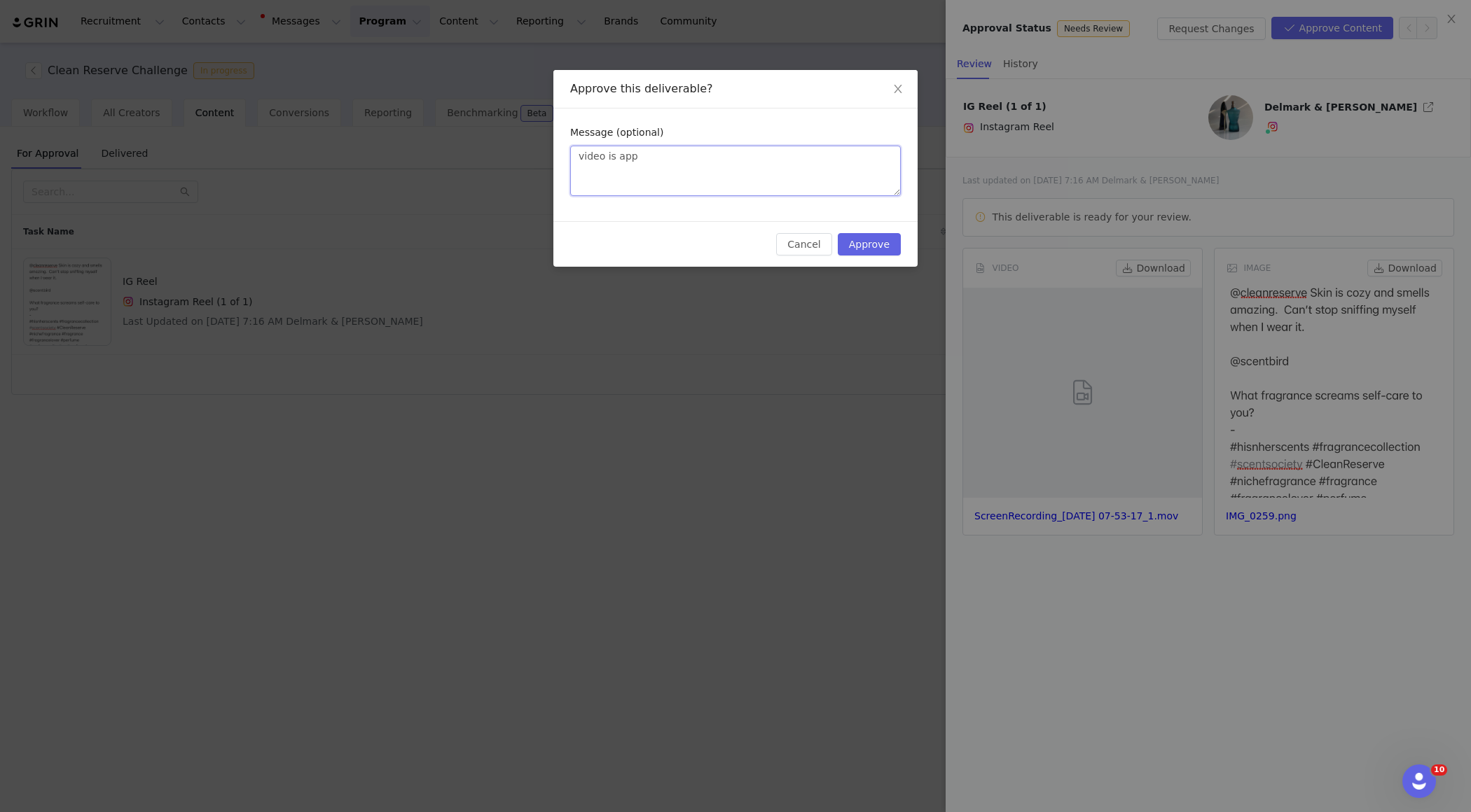
type textarea "video is appr"
type textarea "video is appro"
type textarea "video is approv"
type textarea "video is approve"
type textarea "video is approved"
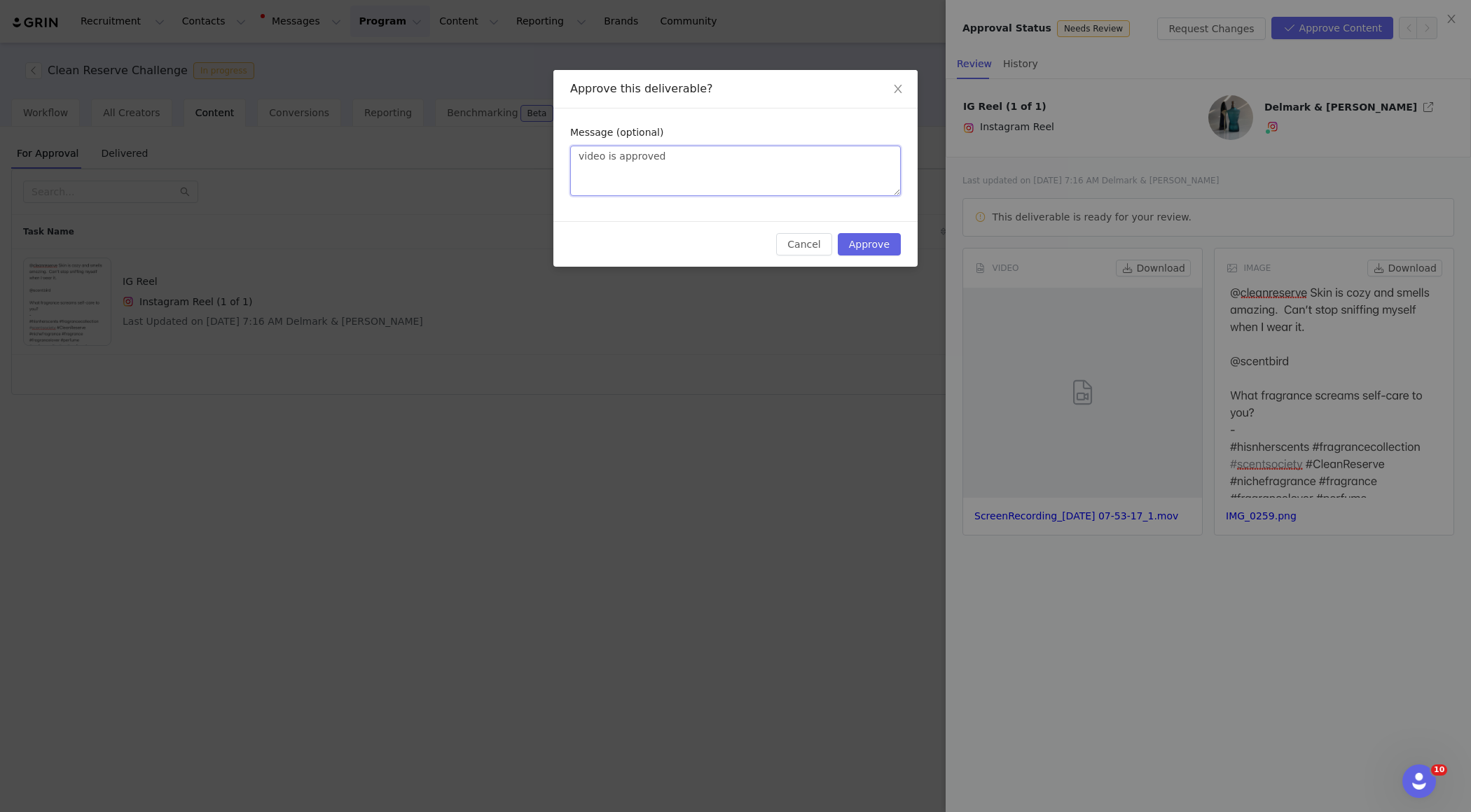
type textarea "video is approved"
type textarea "video is approved."
type textarea "video is approved. ha"
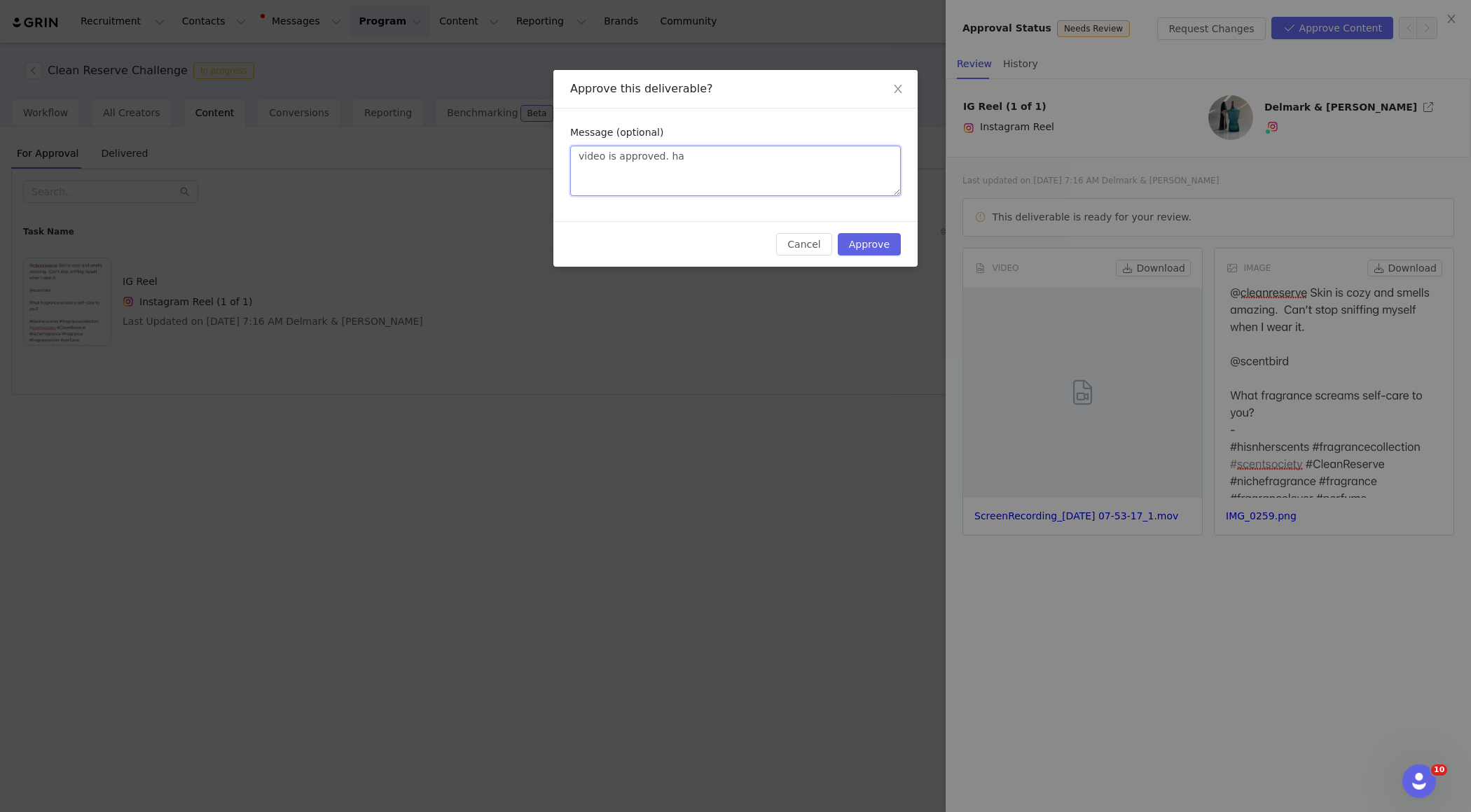
type textarea "video is approved. h"
type textarea "video is approved."
type textarea "video is approved. a"
type textarea "video is approved."
type textarea "video is approved. t"
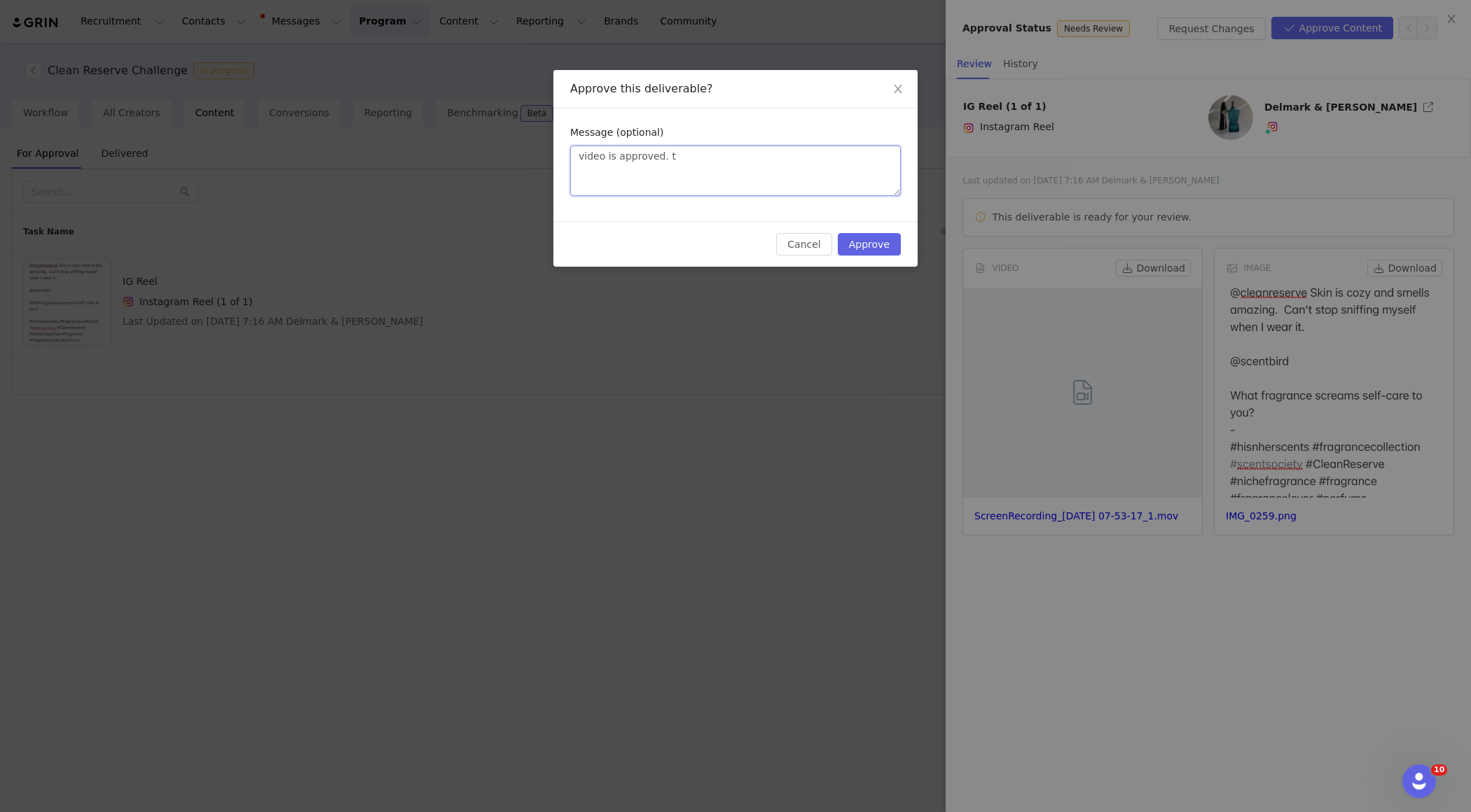
type textarea "video is approved. th"
type textarea "video is approved. tha"
paste textarea "More storytelling or lifestyle elements (show how the fragrance fits into your …"
click at [710, 153] on textarea "video is approved. that said, More storytelling or lifestyle elements (show how…" at bounding box center [736, 171] width 330 height 51
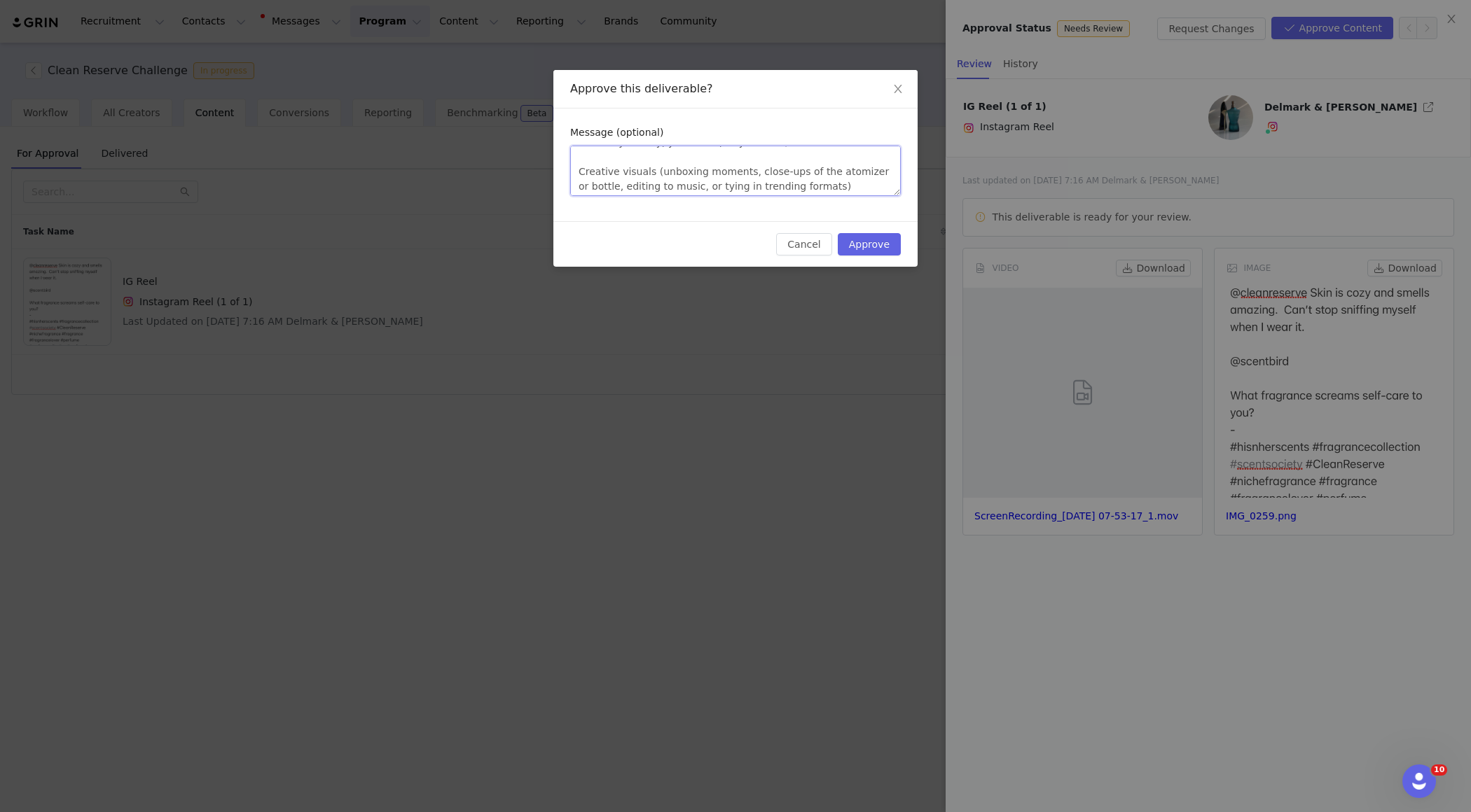
click at [816, 190] on textarea "video is approved. that said, woud love to see you lean more into storytelling …" at bounding box center [736, 171] width 330 height 51
click at [885, 250] on button "Approve" at bounding box center [869, 245] width 63 height 22
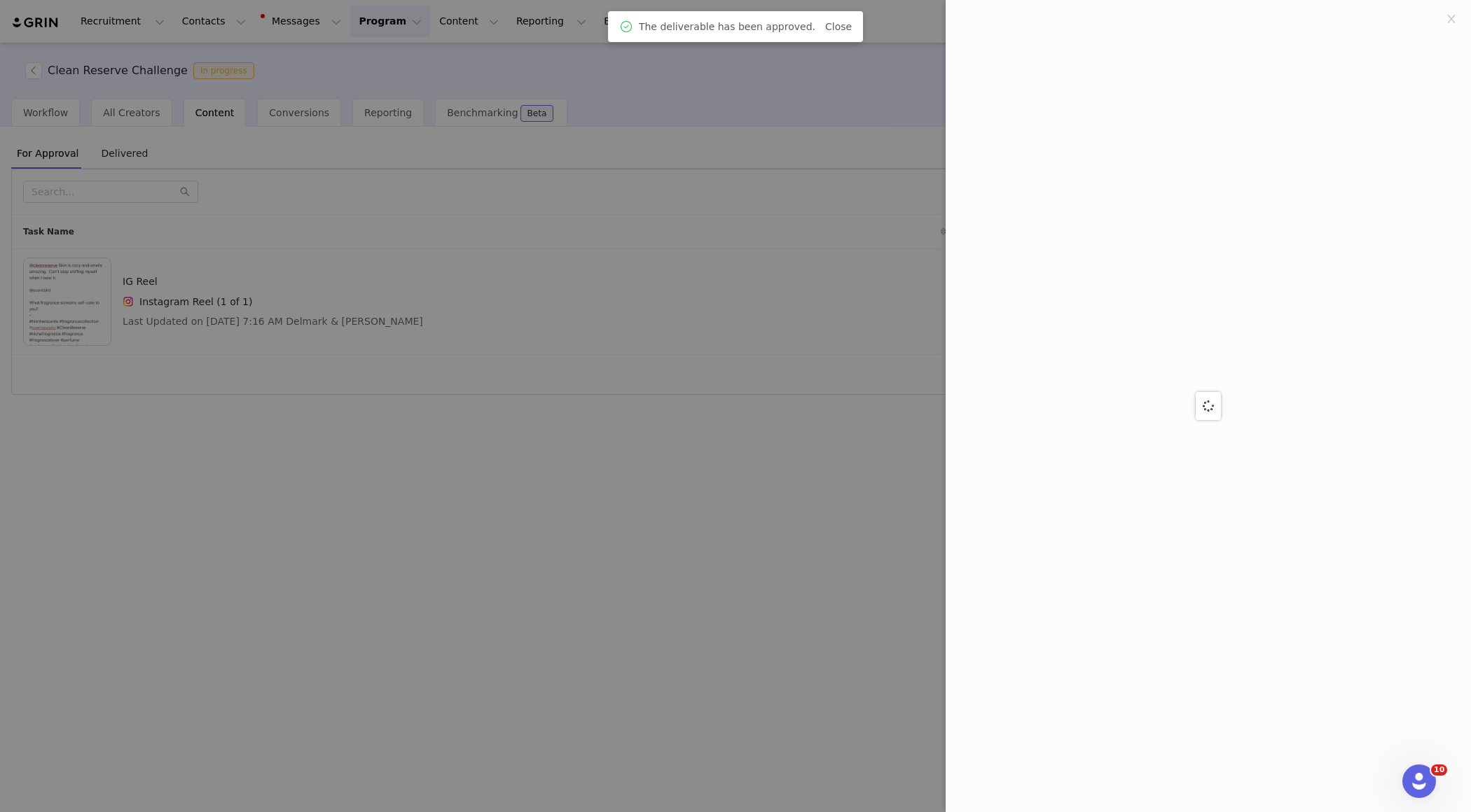
click at [782, 340] on div at bounding box center [736, 406] width 1471 height 812
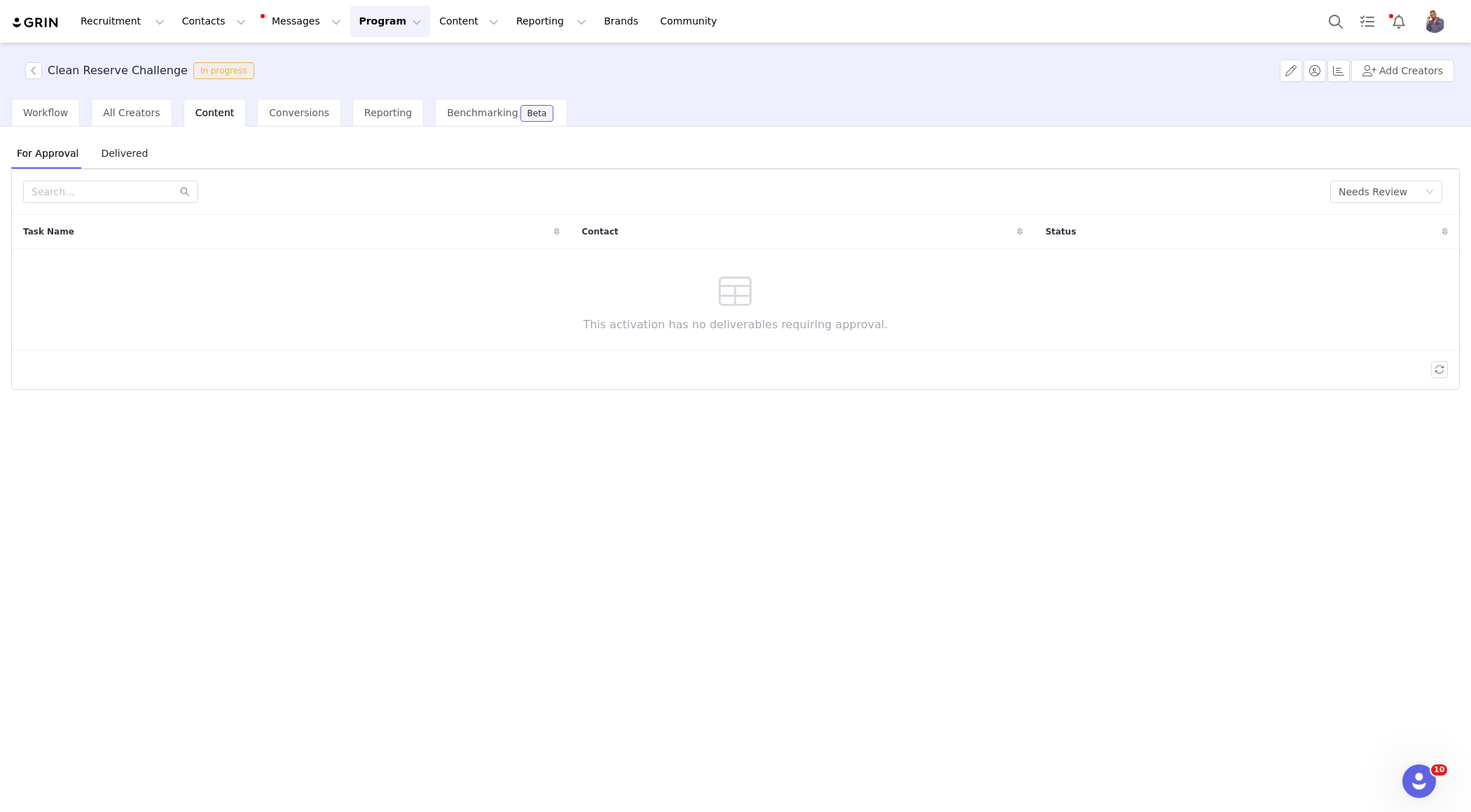
click at [347, 42] on div "Recruitment Recruitment Creator Search Curated Lists Landing Pages Web Extensio…" at bounding box center [736, 21] width 1471 height 42
click at [370, 25] on button "Program Program" at bounding box center [389, 21] width 80 height 31
click at [378, 63] on p "Activations" at bounding box center [366, 62] width 54 height 15
